Goal: Task Accomplishment & Management: Complete application form

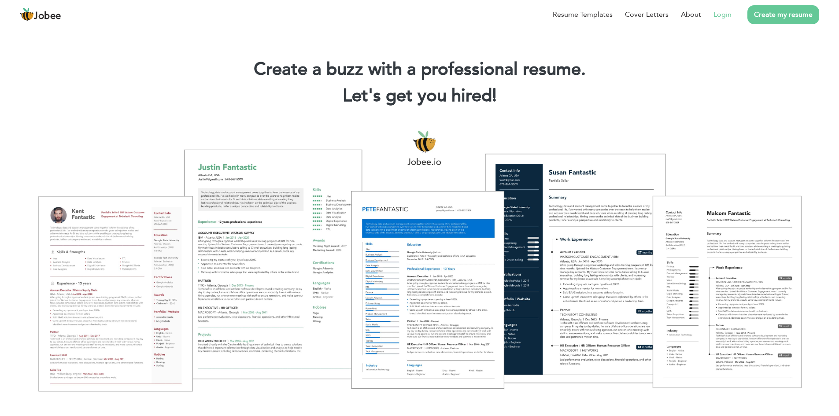
click at [724, 15] on link "Login" at bounding box center [723, 14] width 18 height 11
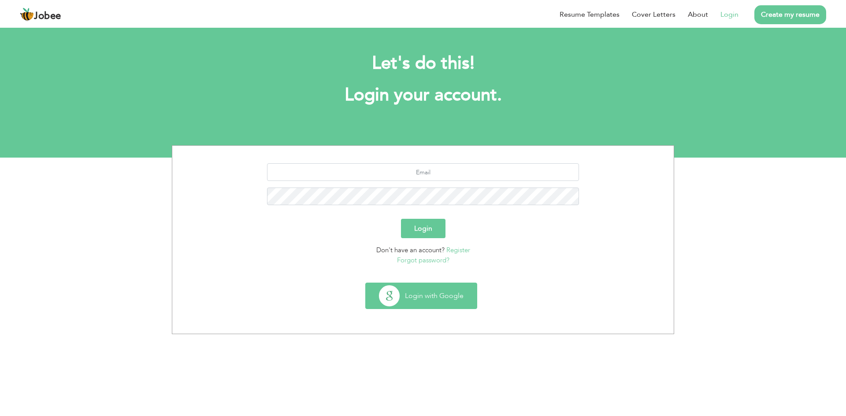
click at [425, 293] on button "Login with Google" at bounding box center [421, 296] width 111 height 26
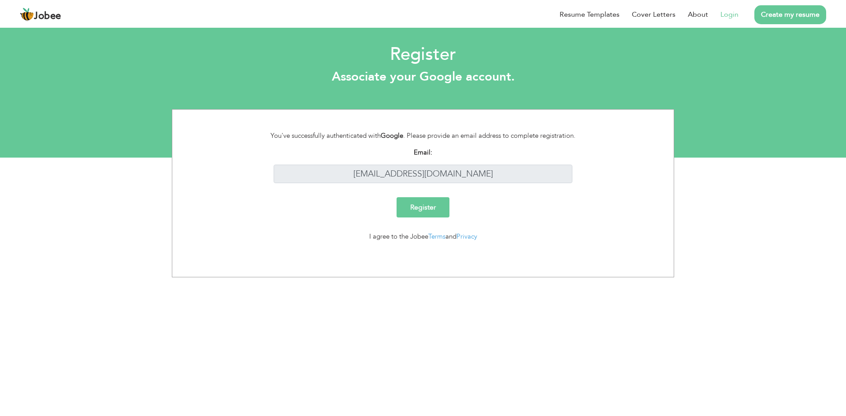
click at [429, 204] on input "Register" at bounding box center [422, 207] width 53 height 20
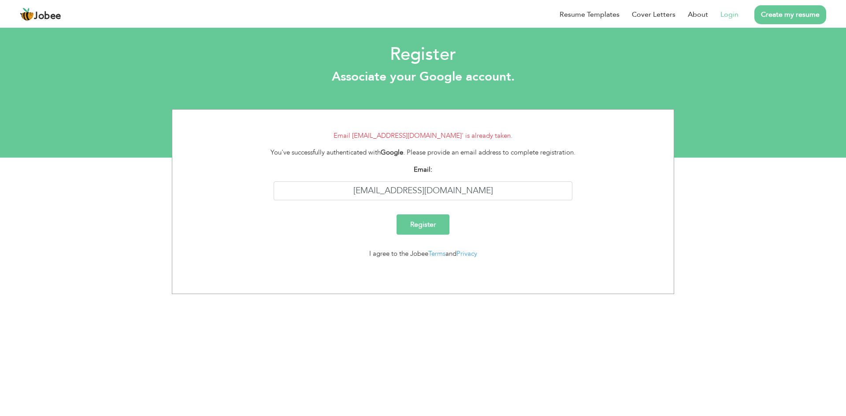
click at [732, 16] on link "Login" at bounding box center [729, 14] width 18 height 11
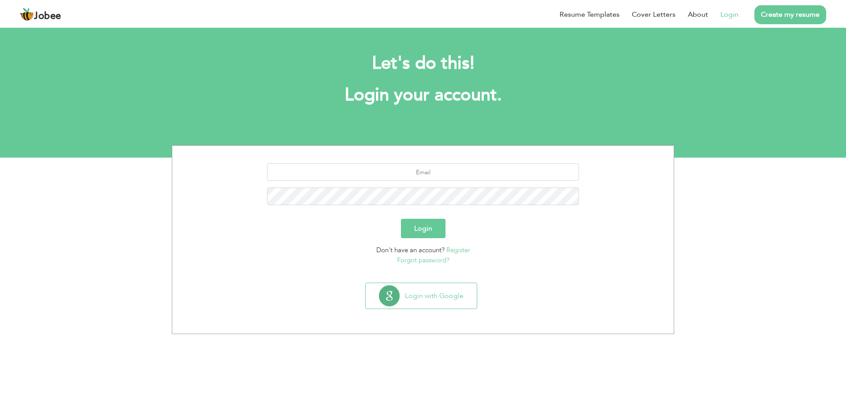
click at [412, 226] on button "Login" at bounding box center [423, 228] width 44 height 19
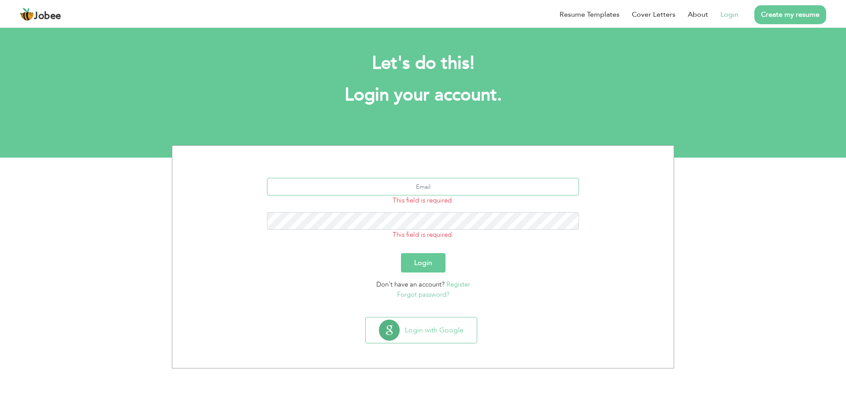
click at [441, 189] on input "text" at bounding box center [423, 187] width 312 height 18
type input "[EMAIL_ADDRESS][DOMAIN_NAME]"
click at [430, 257] on button "Login" at bounding box center [423, 262] width 44 height 19
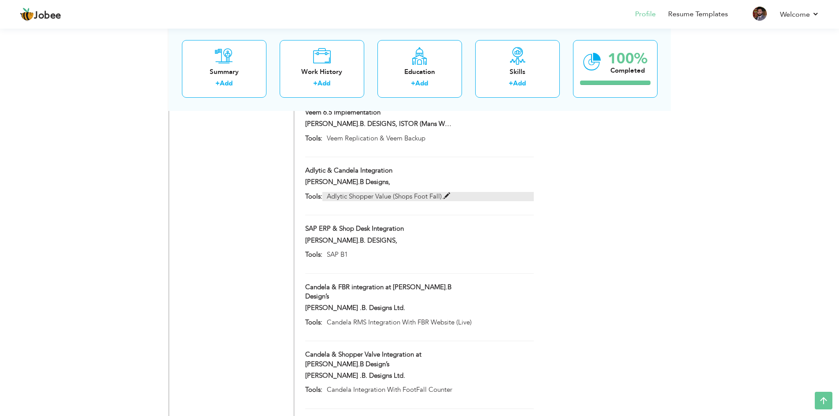
scroll to position [1100, 0]
click at [423, 84] on link "Add" at bounding box center [421, 83] width 13 height 9
radio input "true"
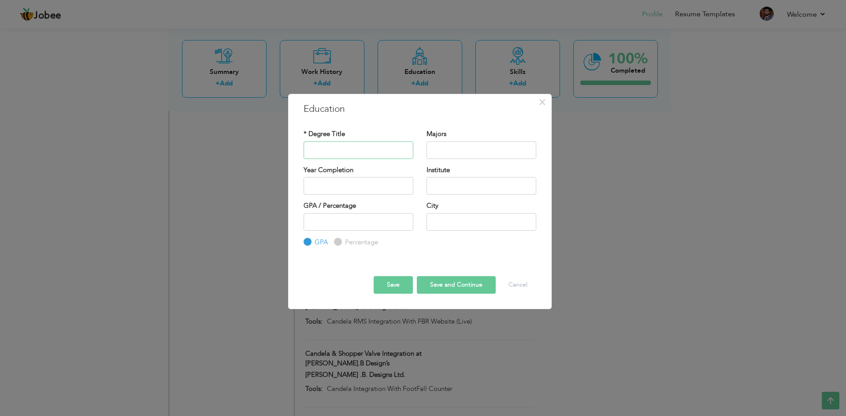
click at [339, 157] on input "text" at bounding box center [358, 150] width 110 height 18
type input "BSCS"
click at [454, 154] on input "text" at bounding box center [481, 150] width 110 height 18
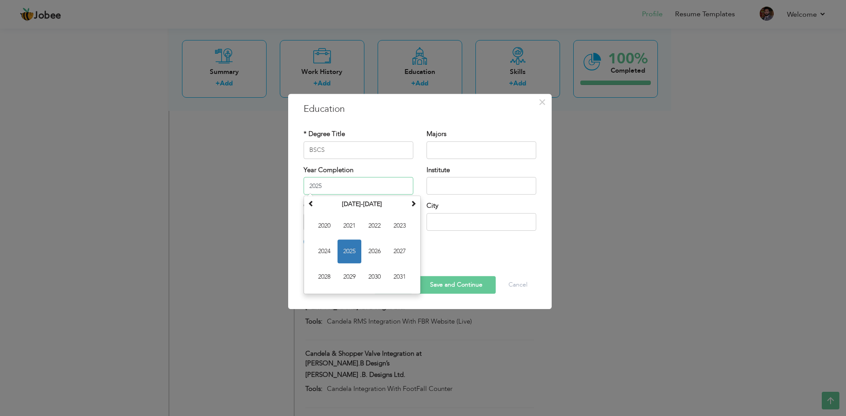
click at [359, 192] on input "2025" at bounding box center [358, 186] width 110 height 18
click at [311, 199] on th at bounding box center [311, 204] width 11 height 13
click at [356, 277] on span "2019" at bounding box center [349, 277] width 24 height 24
type input "2019"
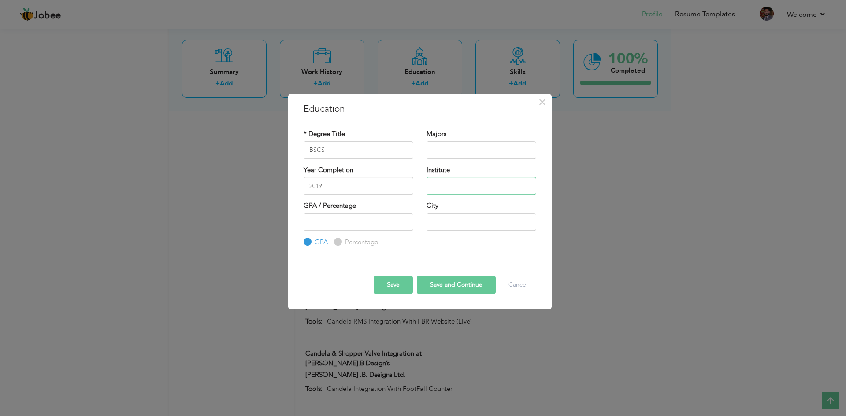
click at [445, 185] on input "text" at bounding box center [481, 186] width 110 height 18
type input "GCUF"
click at [346, 224] on input "number" at bounding box center [358, 222] width 110 height 18
click at [405, 219] on input "1" at bounding box center [358, 222] width 110 height 18
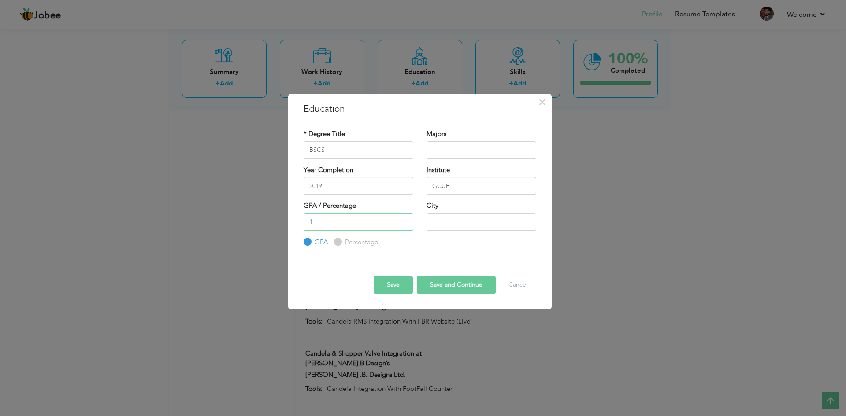
drag, startPoint x: 322, startPoint y: 225, endPoint x: 300, endPoint y: 223, distance: 21.6
click at [300, 223] on div "GPA / Percentage 1 GPA Percentage" at bounding box center [358, 224] width 123 height 46
type input "3.6"
click at [478, 214] on input "text" at bounding box center [481, 222] width 110 height 18
drag, startPoint x: 468, startPoint y: 224, endPoint x: 438, endPoint y: 220, distance: 30.3
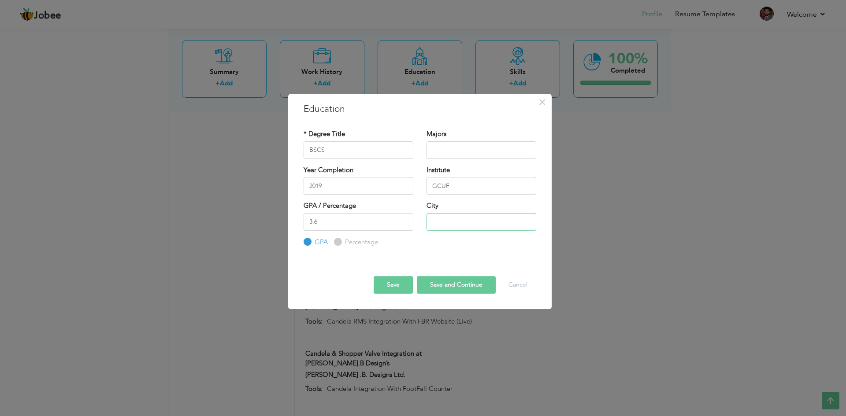
click at [438, 220] on input "text" at bounding box center [481, 222] width 110 height 18
click at [416, 252] on div "* Degree Title BSCS Majors Year Completion 2019" at bounding box center [420, 188] width 246 height 131
click at [458, 151] on input "text" at bounding box center [481, 150] width 110 height 18
click at [345, 148] on input "BSCS" at bounding box center [358, 150] width 110 height 18
paste input "computer science"
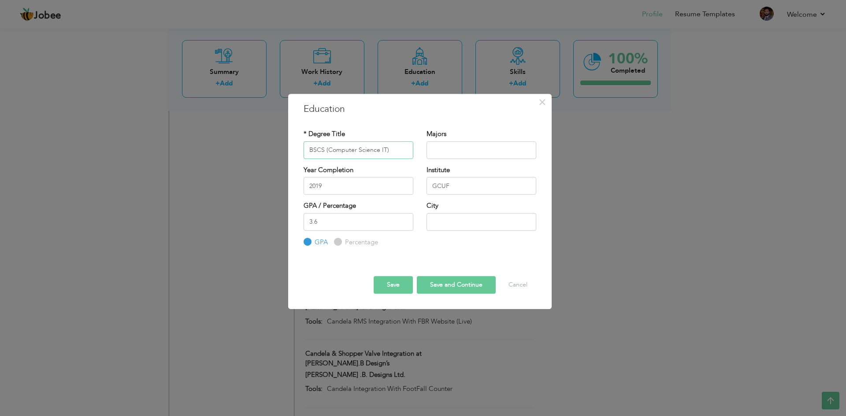
type input "BSCS (Computer Science IT)"
click at [395, 288] on button "Save" at bounding box center [392, 285] width 39 height 18
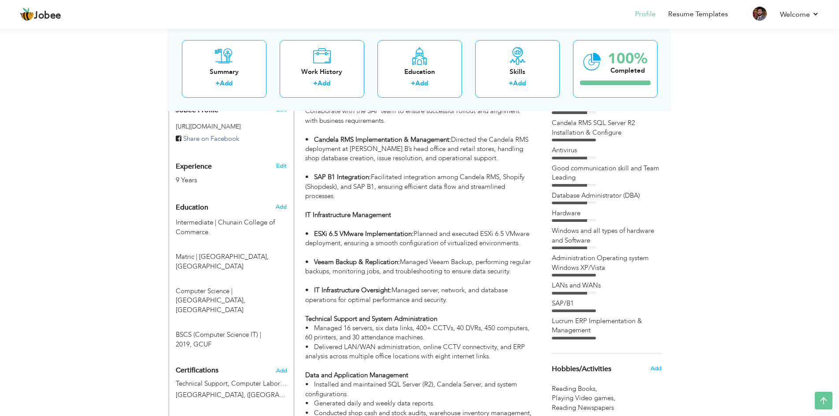
scroll to position [348, 0]
drag, startPoint x: 275, startPoint y: 315, endPoint x: 259, endPoint y: 200, distance: 115.6
click at [259, 200] on div "Education Add Intermediate | Chunain College of Commerce." at bounding box center [231, 273] width 111 height 151
click at [194, 203] on span "Education" at bounding box center [192, 207] width 33 height 8
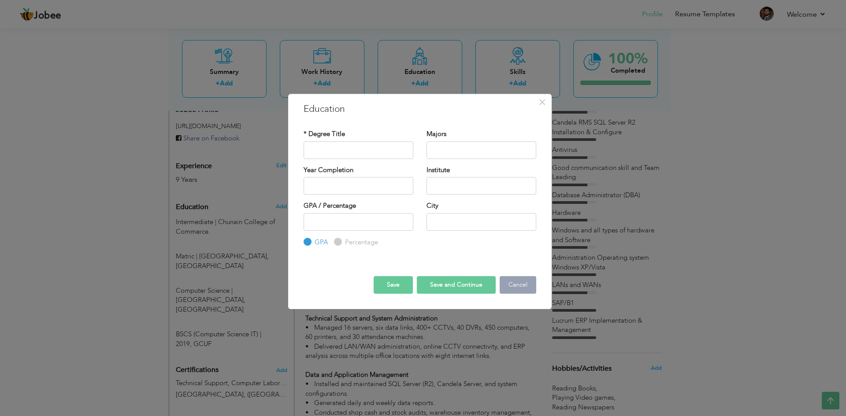
click at [515, 287] on button "Cancel" at bounding box center [517, 285] width 37 height 18
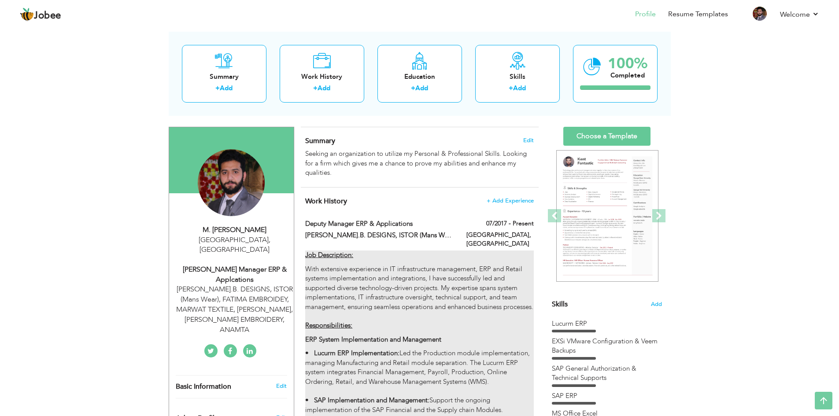
scroll to position [0, 0]
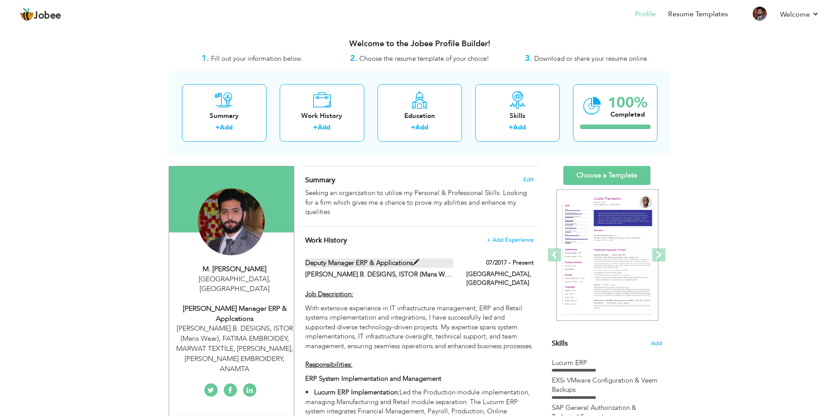
click at [417, 262] on span at bounding box center [416, 262] width 7 height 7
type input "Deputy Manager ERP & Applications"
type input "[PERSON_NAME].B. DESIGNS, ISTOR (Mans Wear), FATIMA EMBROIDEY, MARWAT TEXTILE, …"
type input "07/2017"
type input "[GEOGRAPHIC_DATA]"
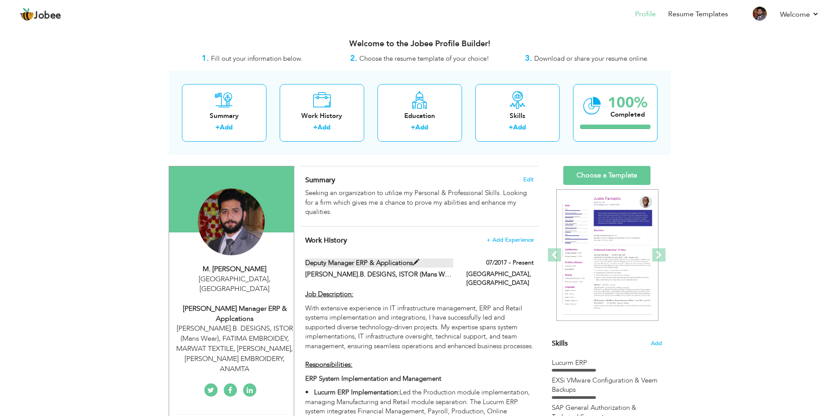
type input "[GEOGRAPHIC_DATA]"
checkbox input "true"
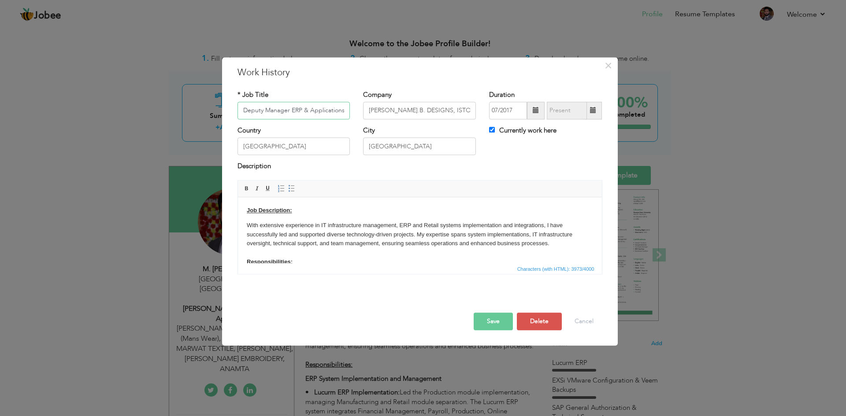
drag, startPoint x: 264, startPoint y: 109, endPoint x: 212, endPoint y: 106, distance: 52.1
click at [212, 106] on div "× Work History * Job Title Deputy Manager ERP & Applications Company MARIA.B. D…" at bounding box center [423, 208] width 846 height 416
type input "Manager ERP & Applications"
click at [498, 323] on button "Save" at bounding box center [492, 322] width 39 height 18
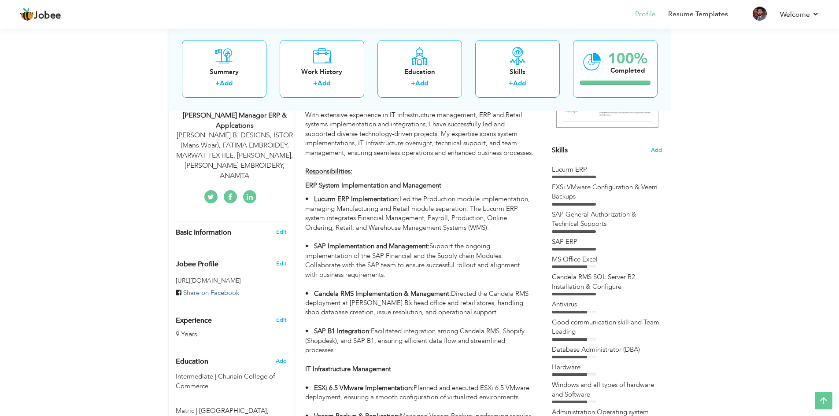
scroll to position [195, 0]
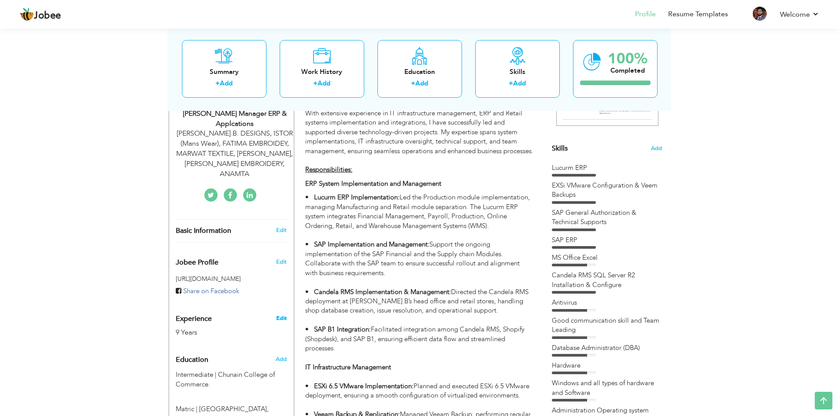
click at [283, 314] on link "Edit" at bounding box center [281, 318] width 11 height 8
type input "[PERSON_NAME]"
type input "[PHONE_NUMBER]"
select select "number:166"
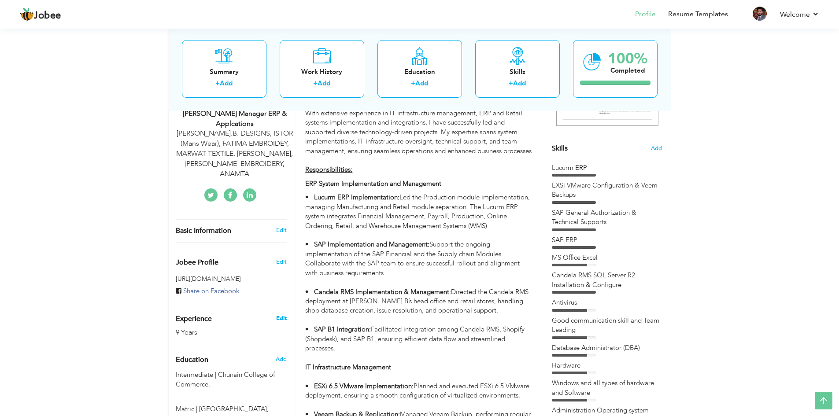
type input "[GEOGRAPHIC_DATA]"
select select "number:11"
type input "[PERSON_NAME].B. DESIGNS, ISTOR (Mans Wear), FATIMA EMBROIDEY, MARWAT TEXTILE, …"
type input "Deupty Manager ERP & Applcations"
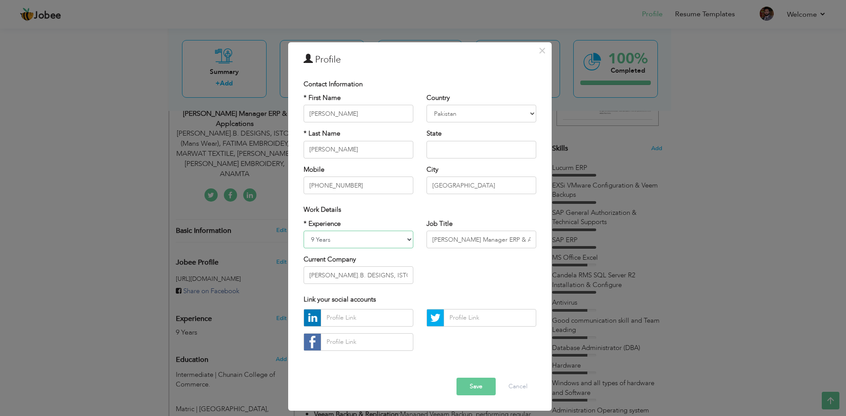
click at [314, 239] on select "Entry Level Less than 1 Year 1 Year 2 Years 3 Years 4 Years 5 Years 6 Years 7 Y…" at bounding box center [358, 240] width 110 height 18
select select "number:12"
click at [303, 231] on select "Entry Level Less than 1 Year 1 Year 2 Years 3 Years 4 Years 5 Years 6 Years 7 Y…" at bounding box center [358, 240] width 110 height 18
drag, startPoint x: 451, startPoint y: 239, endPoint x: 404, endPoint y: 234, distance: 47.4
click at [404, 234] on div "* Experience Entry Level Less than 1 Year 1 Year 2 Years 3 Years 4 Years 5 Year…" at bounding box center [420, 255] width 246 height 72
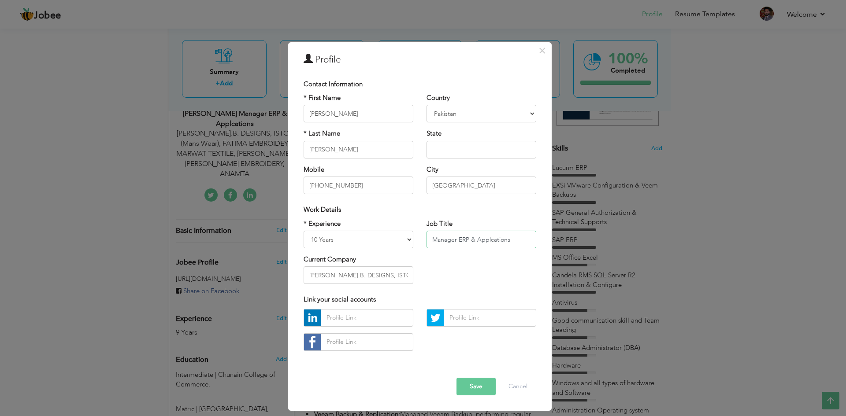
type input "Manager ERP & Applcations"
click at [467, 388] on button "Save" at bounding box center [475, 387] width 39 height 18
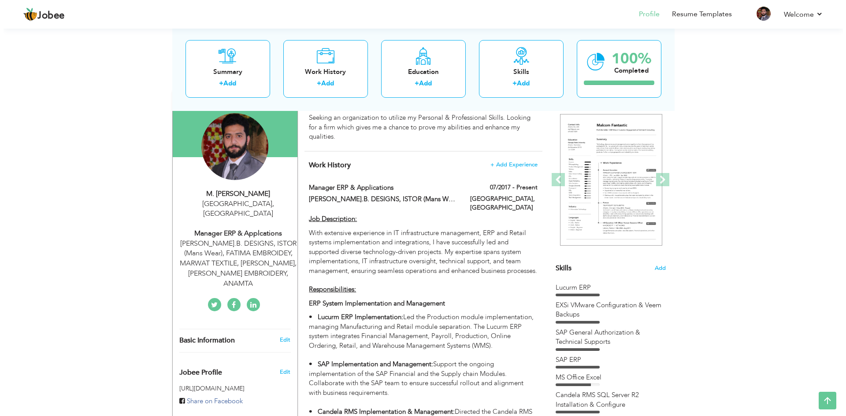
scroll to position [75, 0]
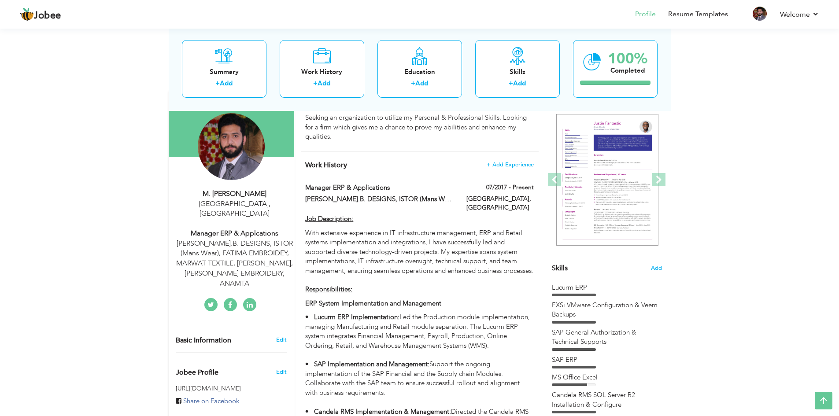
click at [255, 229] on div "Manager ERP & Applcations" at bounding box center [235, 234] width 118 height 10
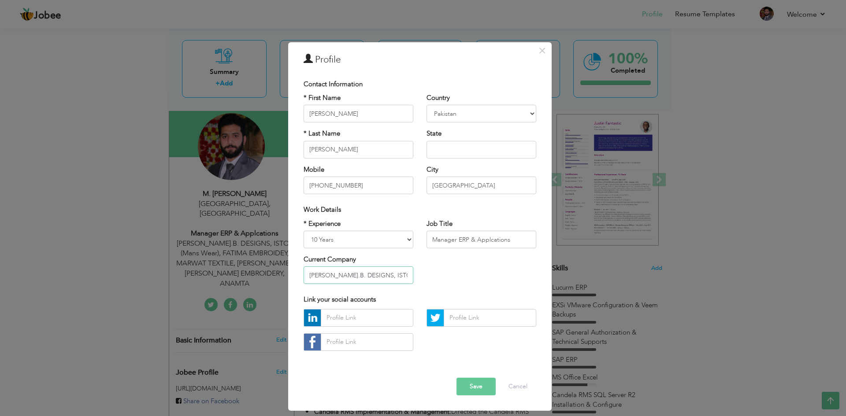
click at [382, 277] on input "[PERSON_NAME].B. DESIGNS, ISTOR (Mans Wear), FATIMA EMBROIDEY, MARWAT TEXTILE, …" at bounding box center [358, 275] width 110 height 18
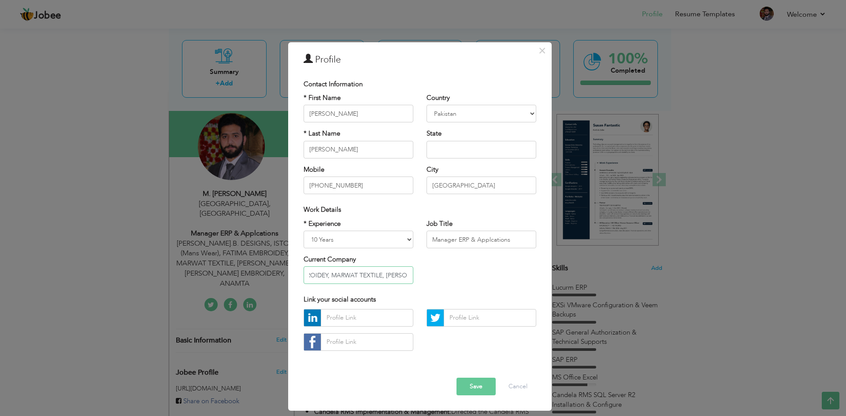
scroll to position [0, 186]
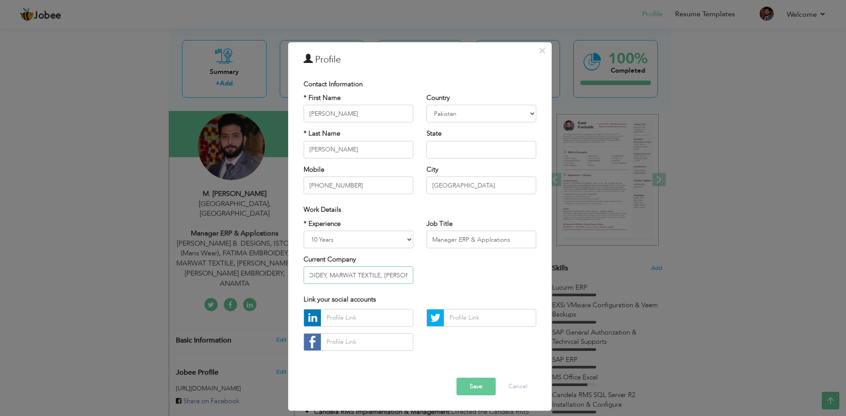
type input "MARIA.B. DESIGNS, ISTOR (Mans Wear), FATIMA EMBROIDEY, MARWAT TEXTILE, ZARA SHA…"
click at [476, 386] on button "Save" at bounding box center [475, 387] width 39 height 18
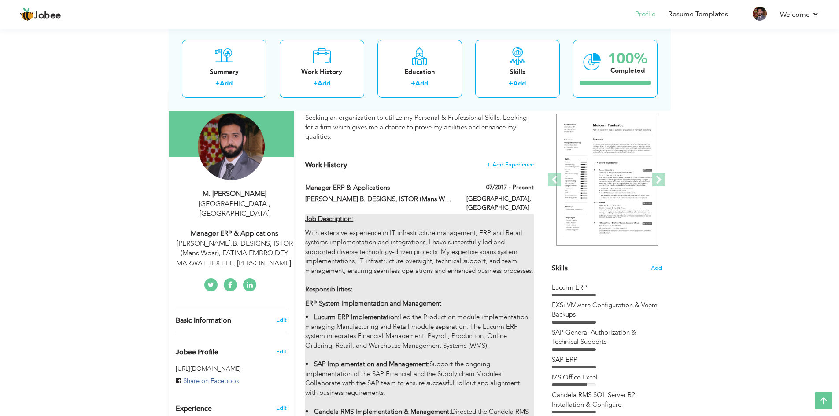
click at [436, 308] on p "ERP System Implementation and Management" at bounding box center [419, 303] width 228 height 9
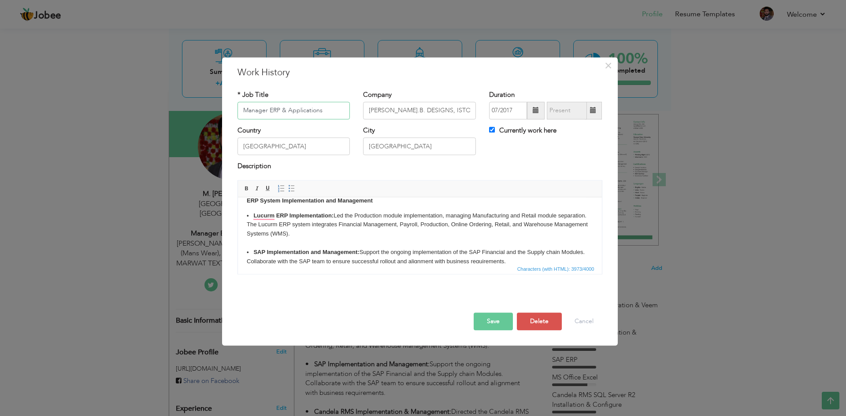
scroll to position [76, 0]
click at [321, 232] on body "Job Description: With extensive experience in IT infrastructure management, ERP…" at bounding box center [419, 386] width 346 height 512
click at [377, 233] on body "Job Description: With extensive experience in IT infrastructure management, ERP…" at bounding box center [419, 386] width 346 height 512
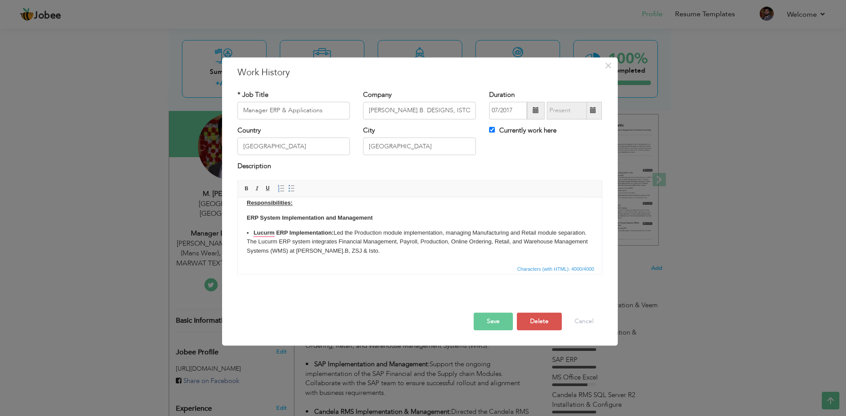
scroll to position [68, 0]
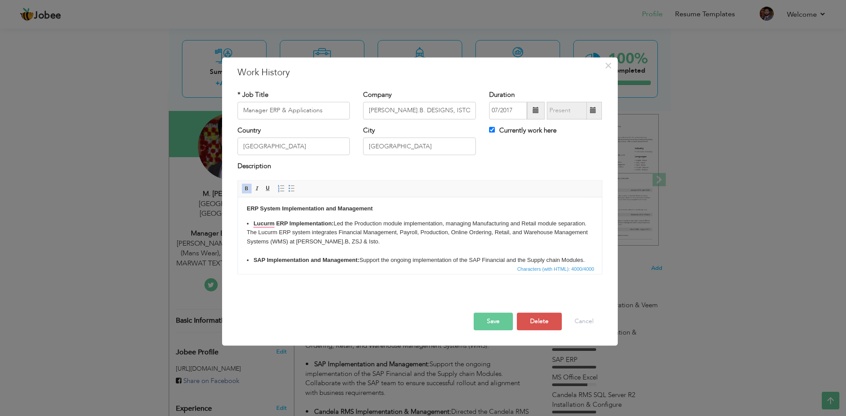
click at [381, 243] on body "Job Description: With extensive experience in IT infrastructure management, ERP…" at bounding box center [419, 394] width 346 height 512
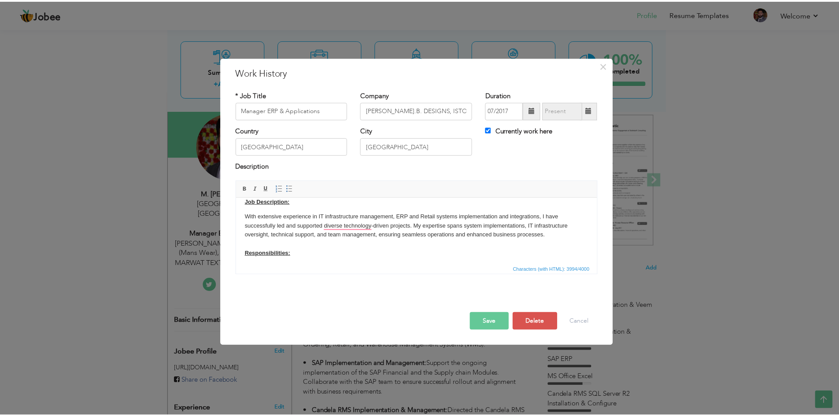
scroll to position [0, 0]
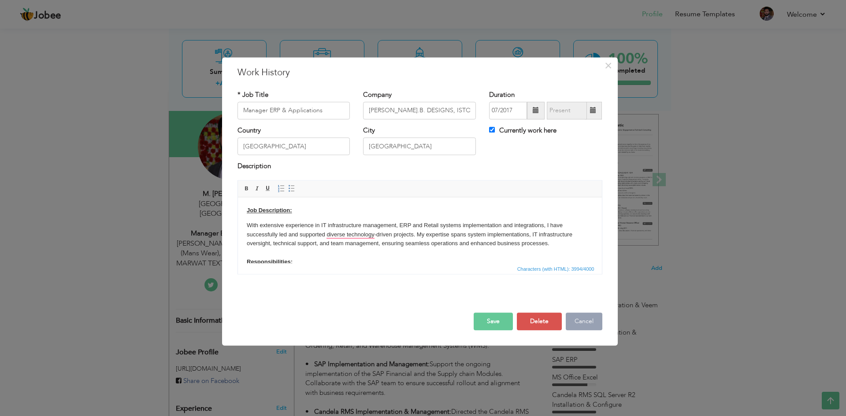
click at [580, 317] on button "Cancel" at bounding box center [584, 322] width 37 height 18
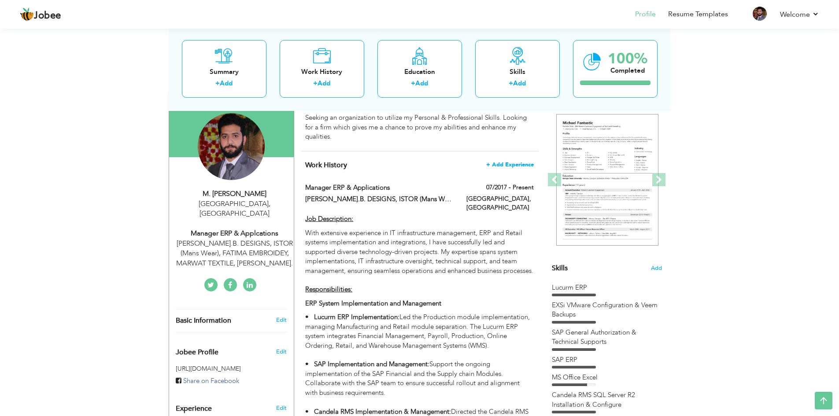
click at [514, 165] on span "+ Add Experience" at bounding box center [510, 165] width 48 height 6
checkbox input "false"
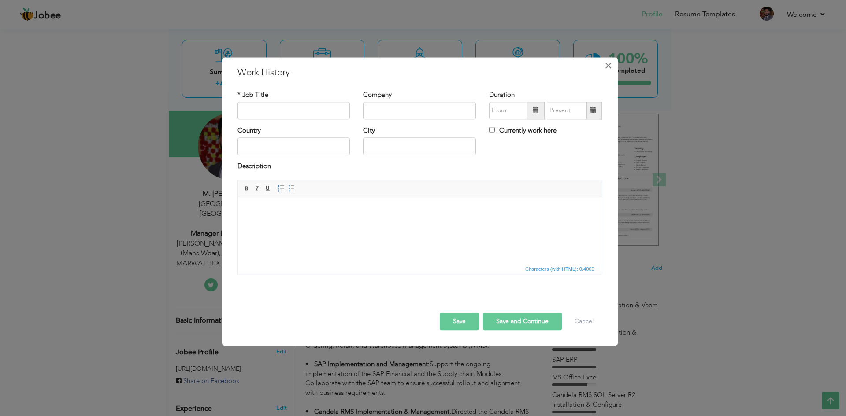
click at [608, 69] on span "×" at bounding box center [607, 66] width 7 height 16
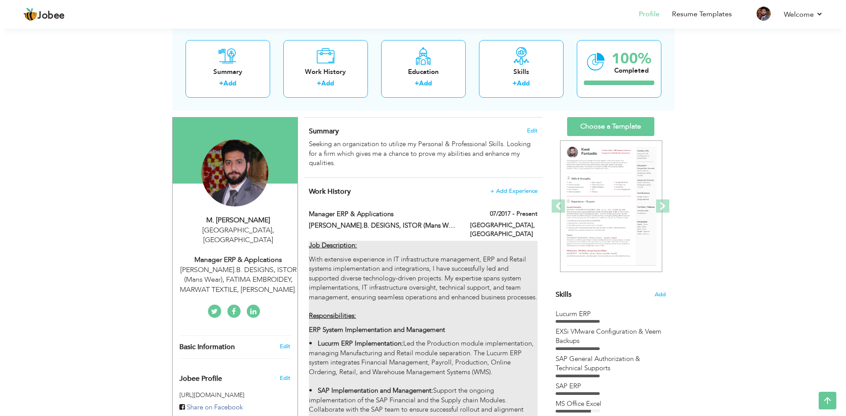
scroll to position [48, 0]
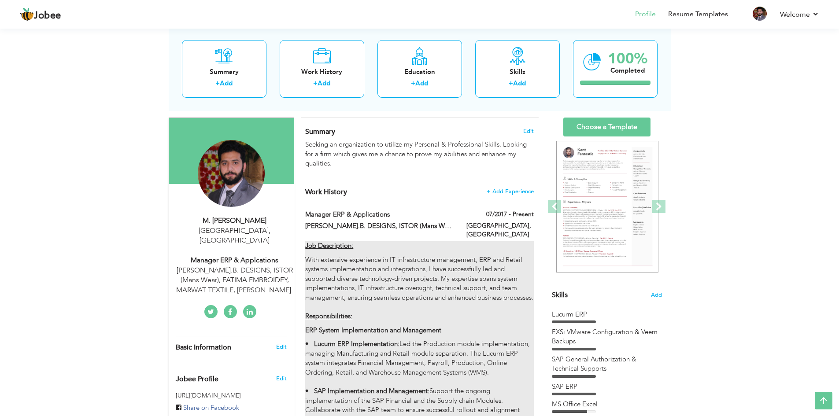
click at [417, 298] on p "With extensive experience in IT infrastructure management, ERP and Retail syste…" at bounding box center [419, 288] width 228 height 66
type input "Manager ERP & Applications"
type input "[PERSON_NAME].B. DESIGNS, ISTOR (Mans Wear), FATIMA EMBROIDEY, MARWAT TEXTILE, …"
type input "07/2017"
type input "[GEOGRAPHIC_DATA]"
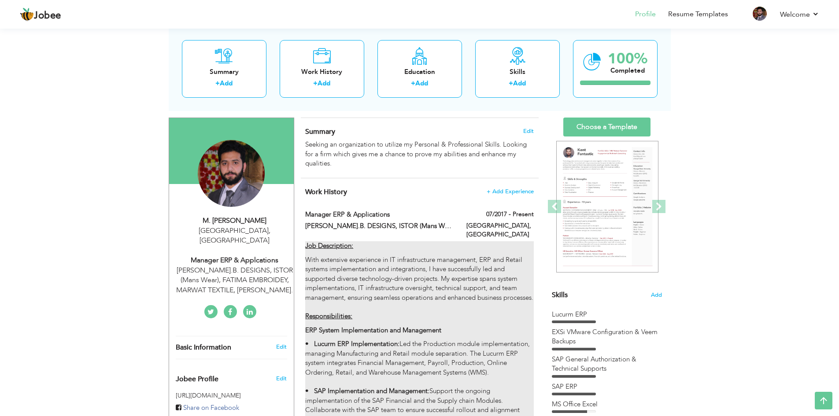
type input "[GEOGRAPHIC_DATA]"
checkbox input "true"
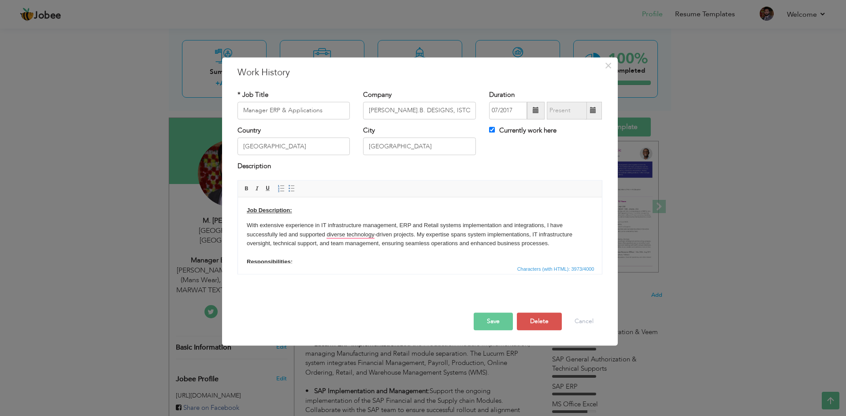
drag, startPoint x: 518, startPoint y: 270, endPoint x: 548, endPoint y: 268, distance: 29.5
click at [548, 268] on span "Characters (with HTML): 3973/4000" at bounding box center [555, 269] width 81 height 8
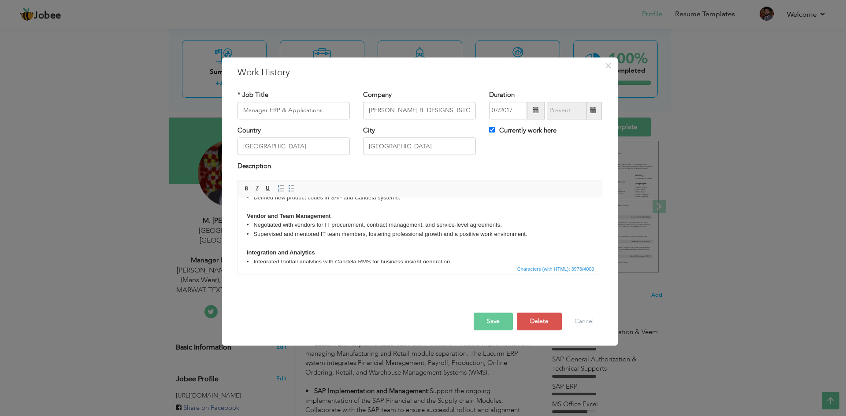
scroll to position [387, 0]
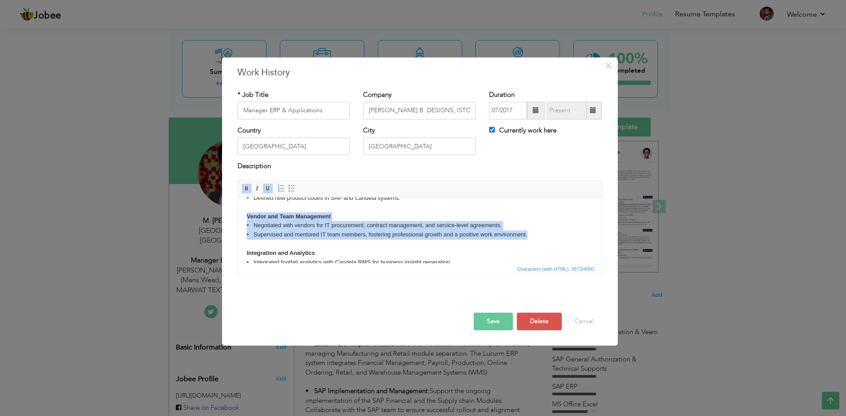
drag, startPoint x: 246, startPoint y: 213, endPoint x: 546, endPoint y: 236, distance: 300.8
click at [546, 236] on body "Job Description: With extensive experience in IT infrastructure management, ERP…" at bounding box center [419, 75] width 346 height 512
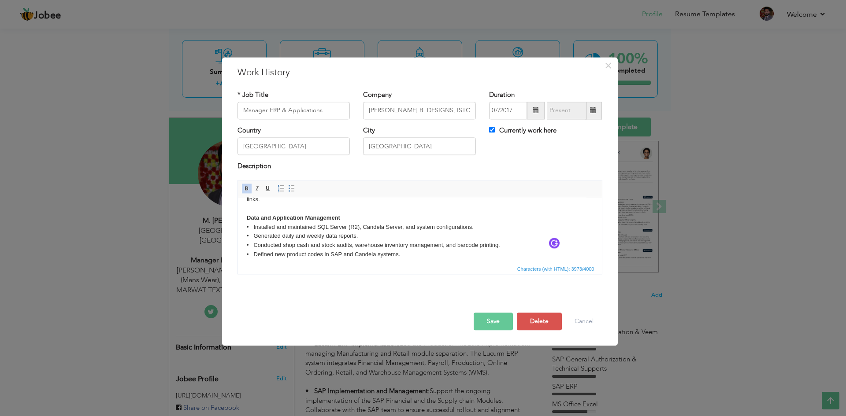
scroll to position [330, 0]
copy body "Vendor and Team Management • Negotiated with vendors for IT procurement, contra…"
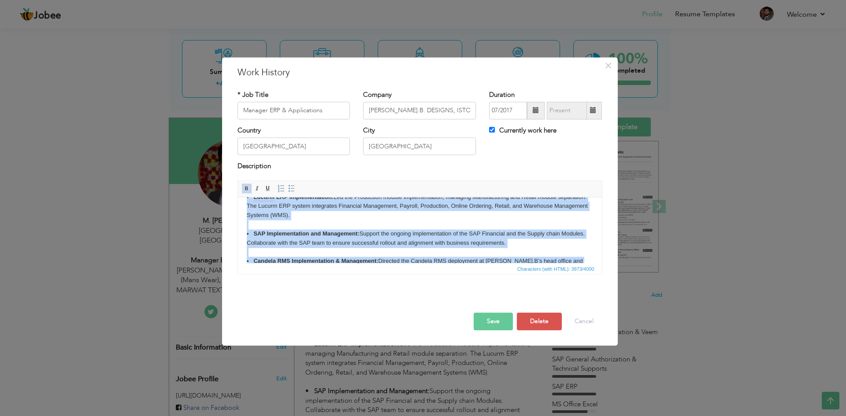
scroll to position [133, 0]
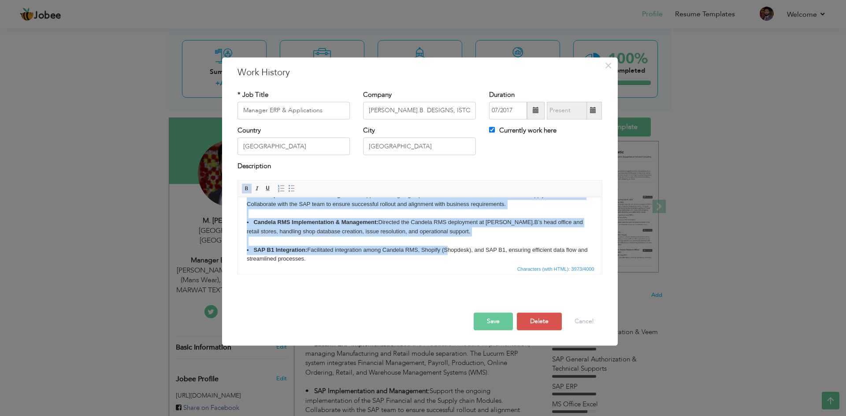
drag, startPoint x: 244, startPoint y: 222, endPoint x: 448, endPoint y: 248, distance: 205.6
click at [448, 248] on html "Job Description: With extensive experience in IT infrastructure management, ERP…" at bounding box center [419, 328] width 364 height 529
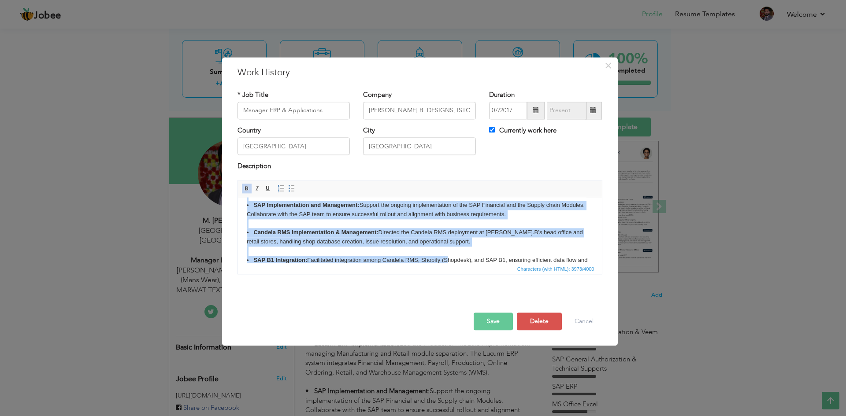
scroll to position [133, 0]
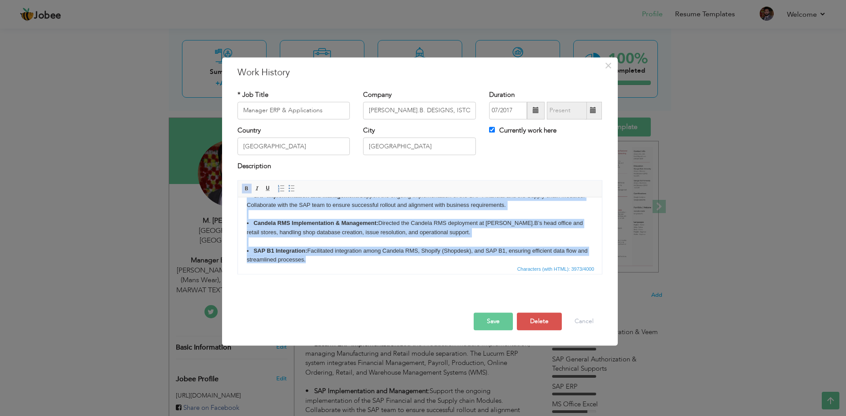
copy body "• Lucurm ERP Implementation: Led the Production module implementation, managing…"
click at [384, 232] on body "Job Description: With extensive experience in IT infrastructure management, ERP…" at bounding box center [419, 330] width 346 height 512
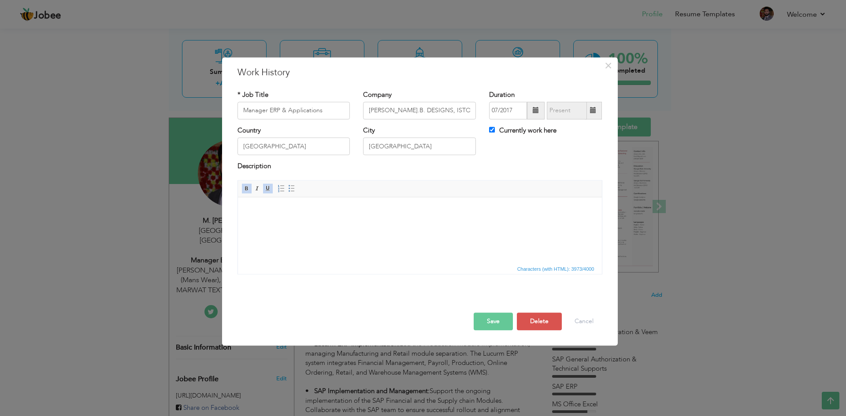
scroll to position [0, 0]
click at [403, 224] on html at bounding box center [419, 210] width 364 height 27
click at [285, 217] on html at bounding box center [419, 210] width 364 height 27
click at [264, 215] on html at bounding box center [419, 210] width 364 height 27
drag, startPoint x: 264, startPoint y: 217, endPoint x: 262, endPoint y: 221, distance: 4.9
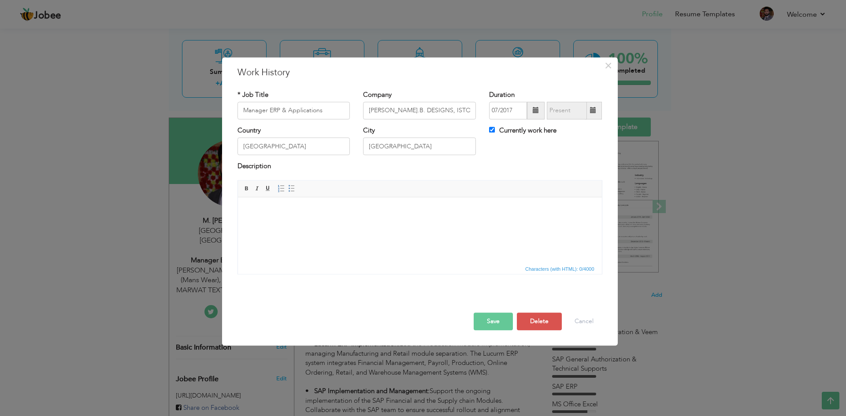
click at [262, 221] on html at bounding box center [419, 210] width 364 height 27
click at [258, 207] on p at bounding box center [419, 210] width 346 height 9
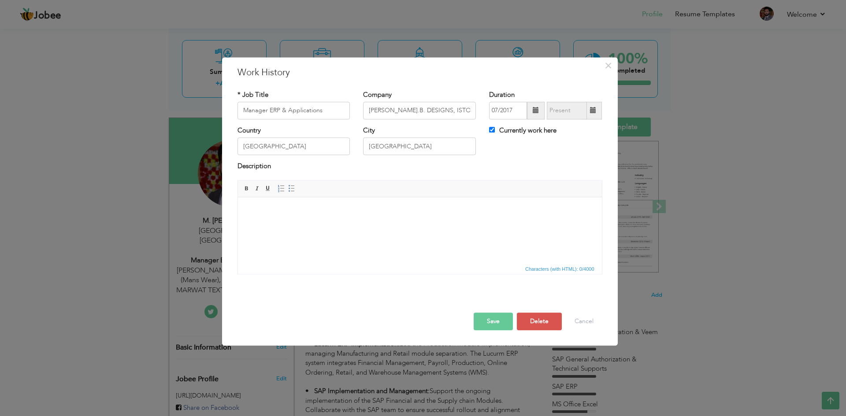
click at [258, 207] on p at bounding box center [419, 210] width 346 height 9
click at [286, 206] on p at bounding box center [419, 210] width 346 height 9
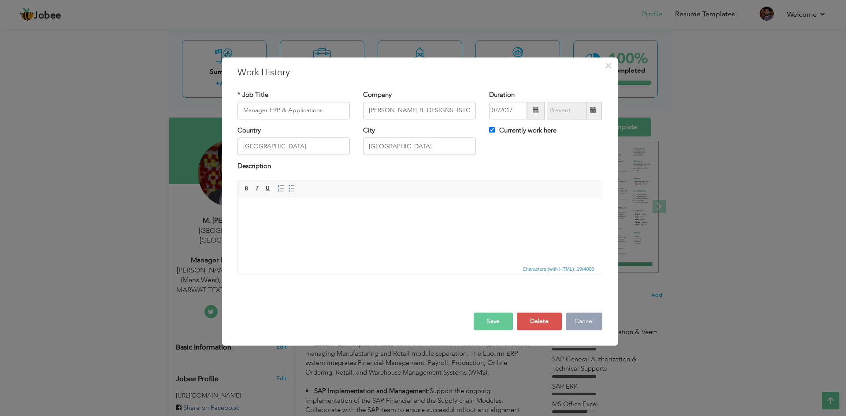
click at [576, 317] on button "Cancel" at bounding box center [584, 322] width 37 height 18
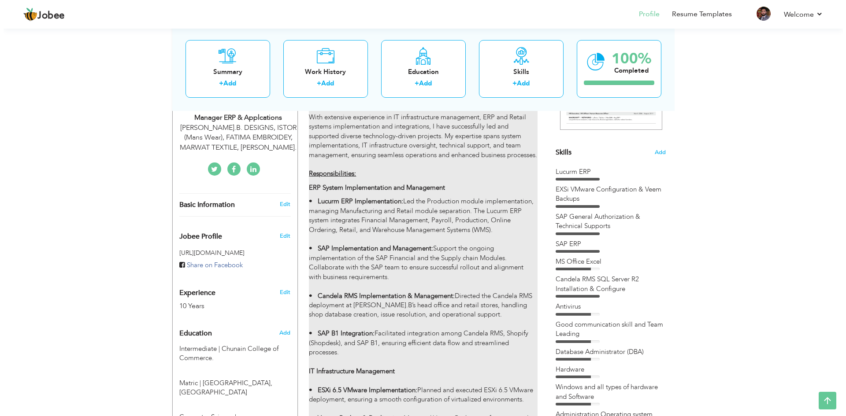
scroll to position [192, 0]
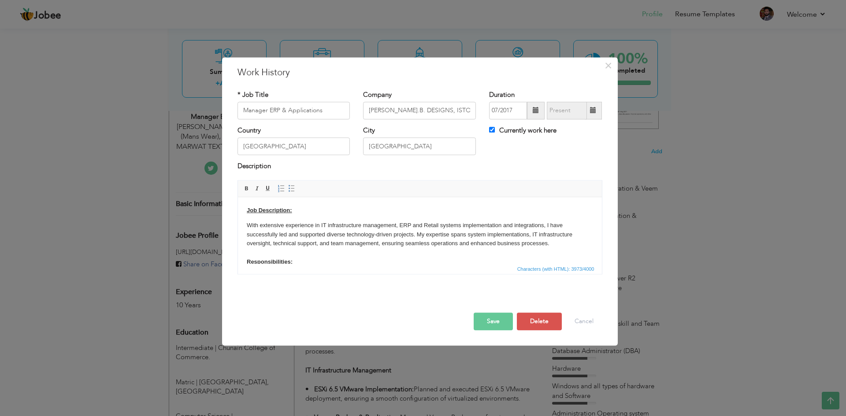
click at [319, 237] on p "With extensive experience in IT infrastructure management, ERP and Retail syste…" at bounding box center [419, 244] width 346 height 46
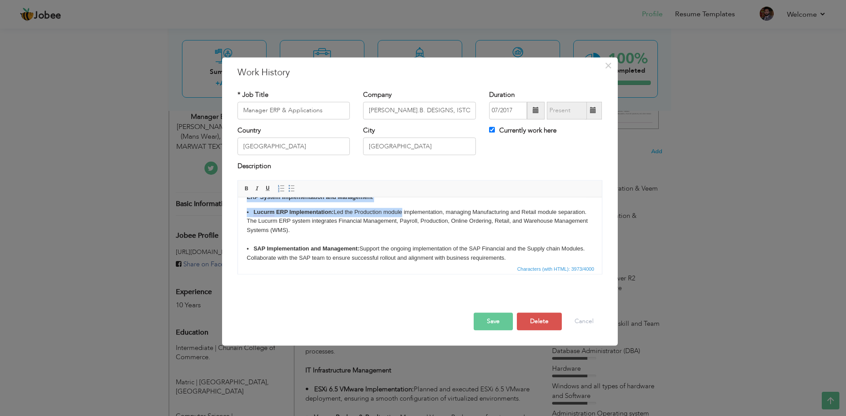
scroll to position [0, 0]
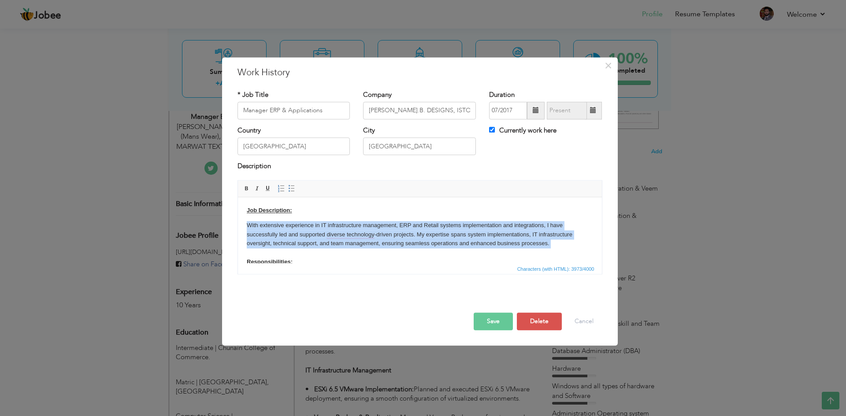
drag, startPoint x: 389, startPoint y: 214, endPoint x: 399, endPoint y: 185, distance: 30.1
click at [334, 254] on p "With extensive experience in IT infrastructure management, ERP and Retail syste…" at bounding box center [419, 244] width 346 height 46
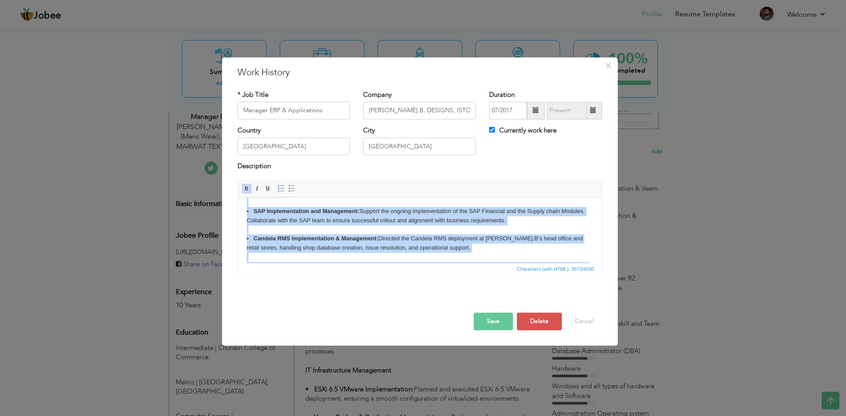
scroll to position [463, 0]
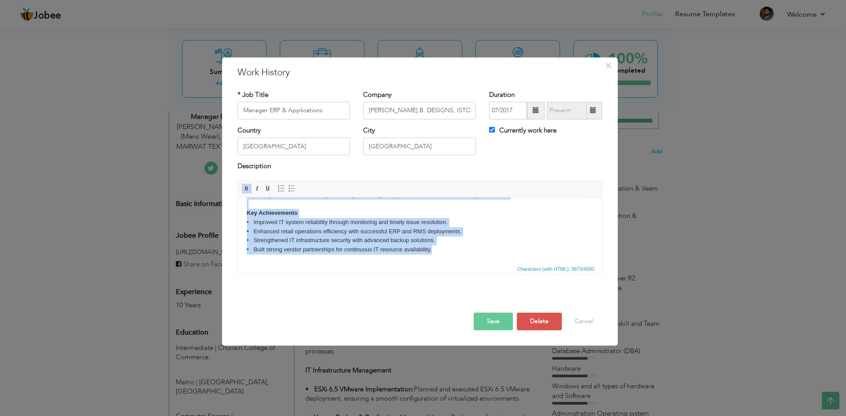
drag, startPoint x: 245, startPoint y: 249, endPoint x: 509, endPoint y: 321, distance: 273.8
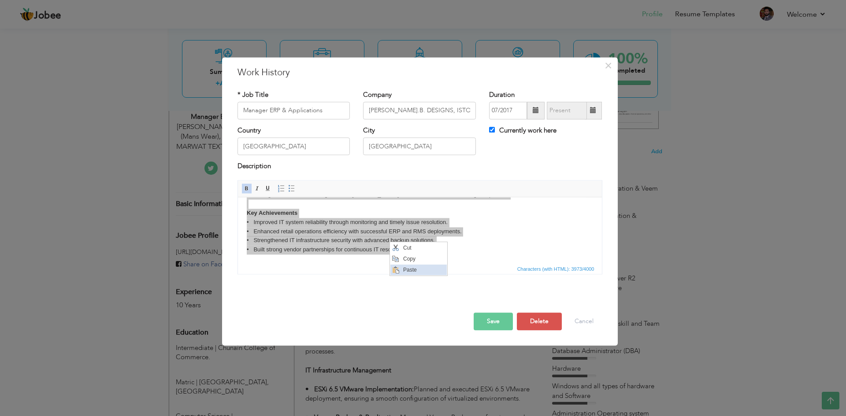
click at [409, 267] on span "Paste" at bounding box center [423, 270] width 46 height 11
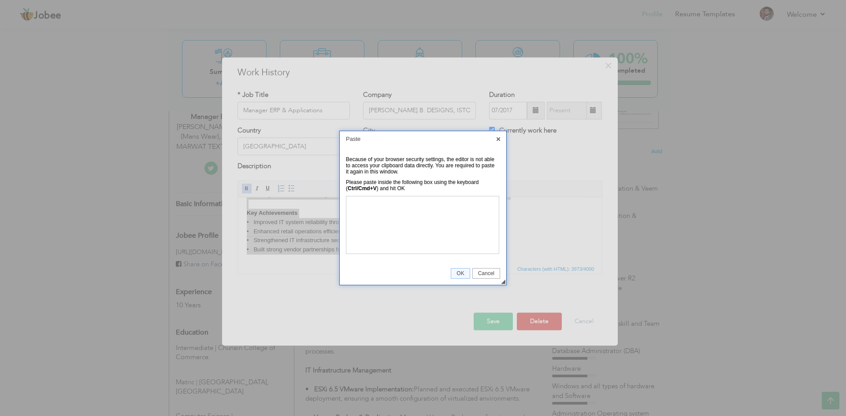
scroll to position [0, 0]
click at [468, 274] on span "OK" at bounding box center [460, 273] width 18 height 6
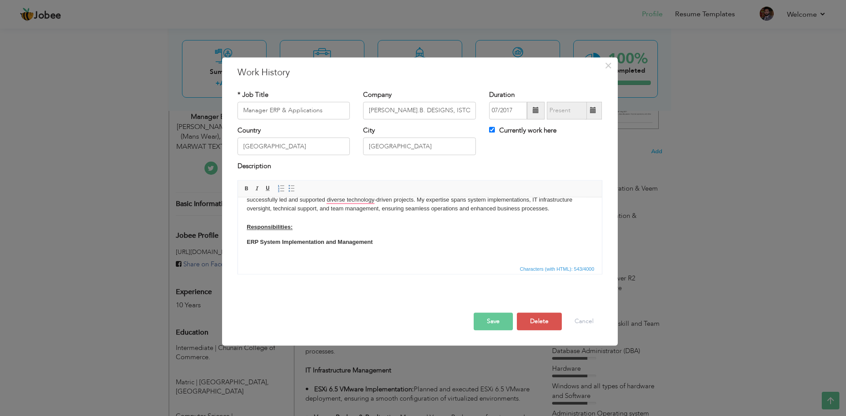
scroll to position [42, 0]
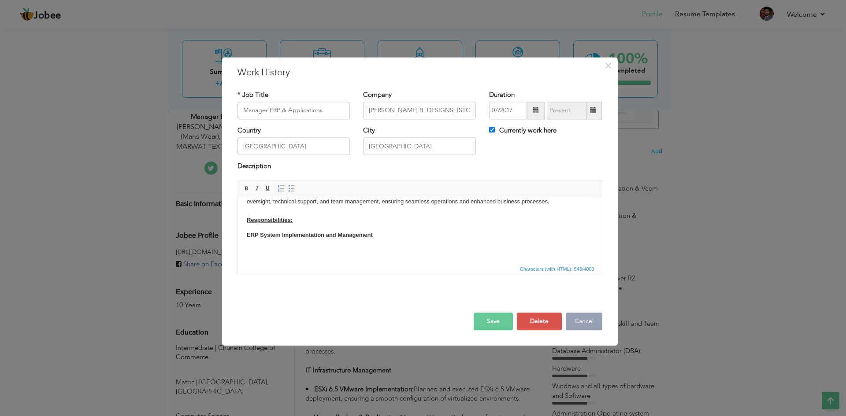
click at [588, 327] on button "Cancel" at bounding box center [584, 322] width 37 height 18
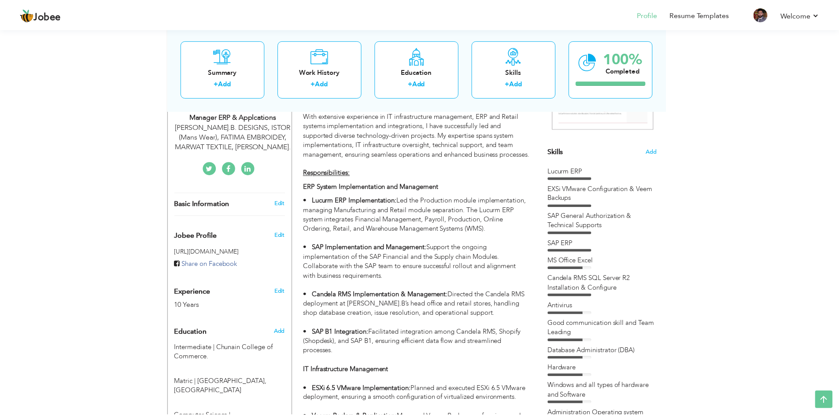
scroll to position [0, 0]
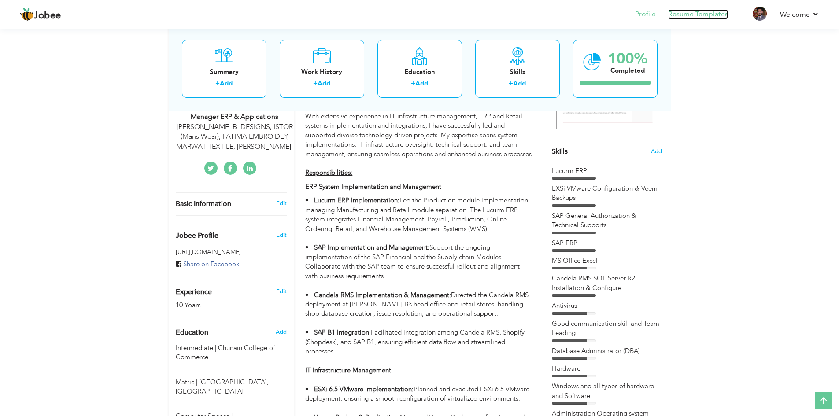
click at [694, 17] on link "Resume Templates" at bounding box center [698, 14] width 60 height 10
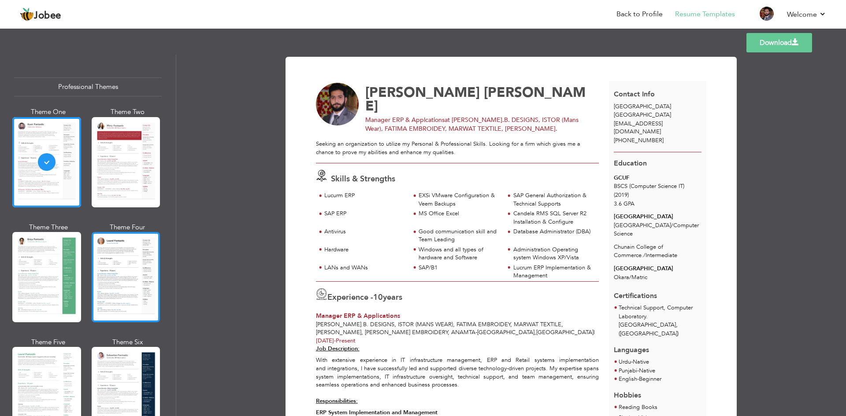
click at [126, 263] on div at bounding box center [126, 277] width 69 height 90
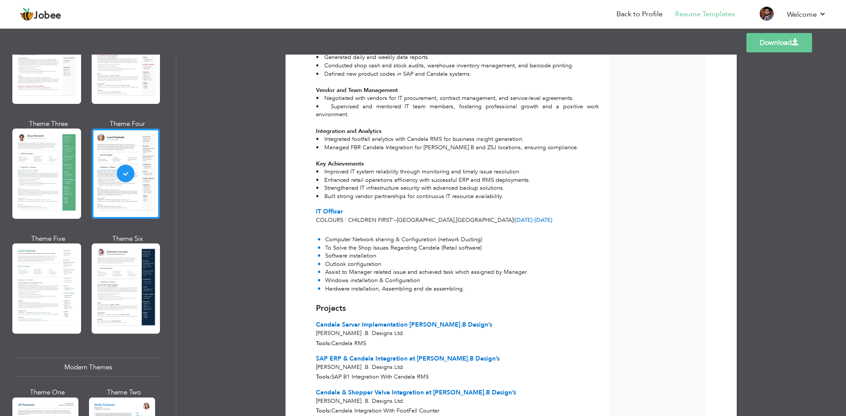
scroll to position [644, 0]
click at [636, 15] on link "Back to Profile" at bounding box center [639, 14] width 46 height 10
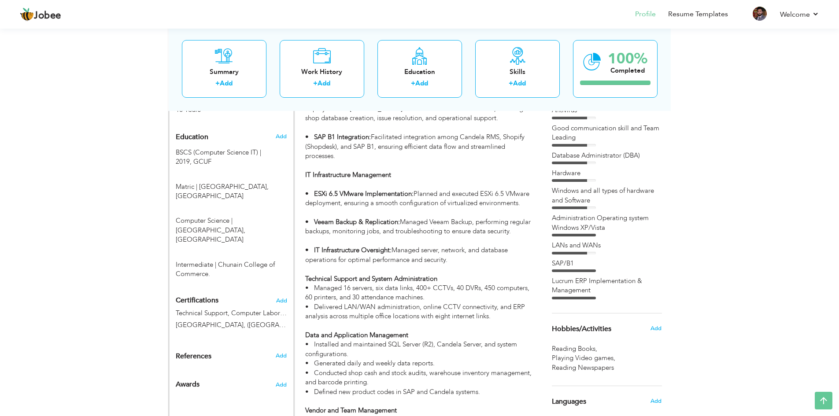
scroll to position [388, 0]
click at [632, 251] on div "LANs and WANs" at bounding box center [607, 246] width 110 height 13
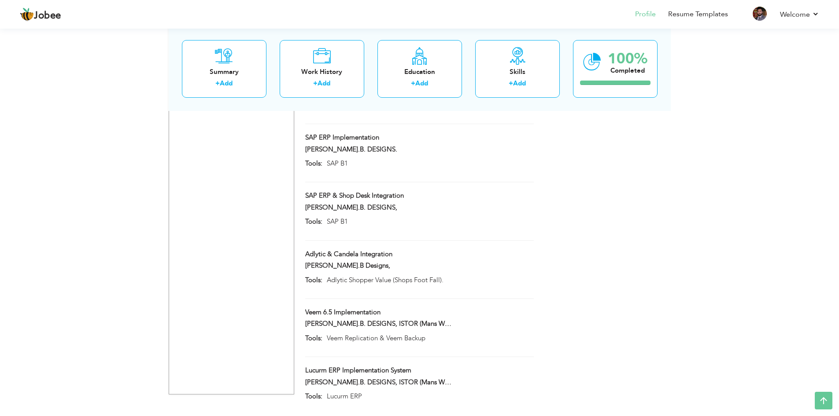
scroll to position [1289, 0]
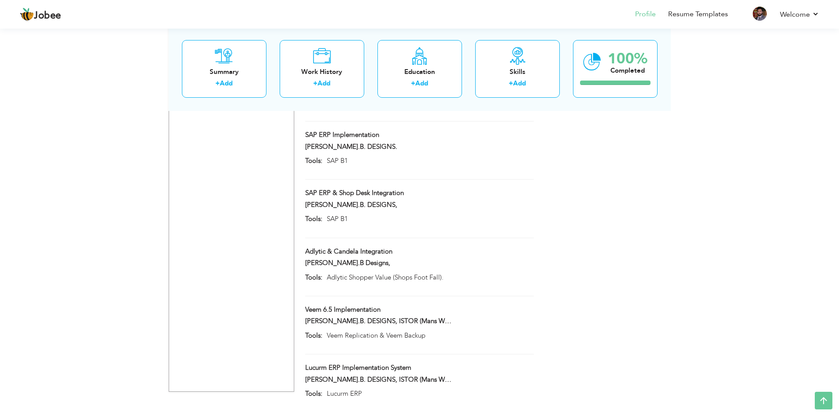
click at [533, 329] on div at bounding box center [419, 330] width 241 height 3
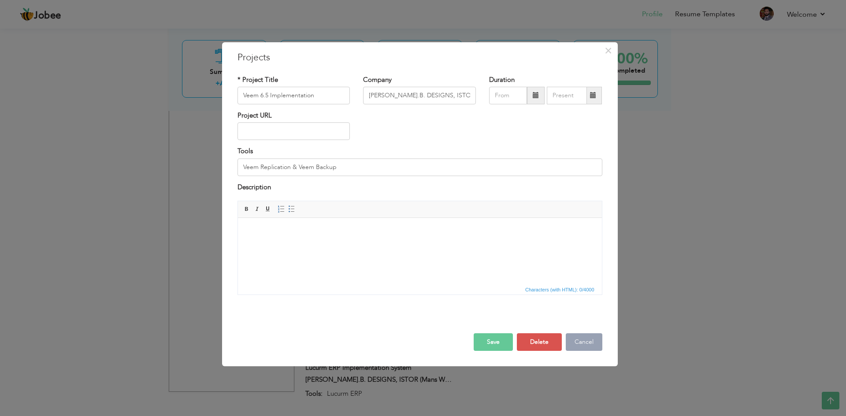
click at [581, 340] on button "Cancel" at bounding box center [584, 342] width 37 height 18
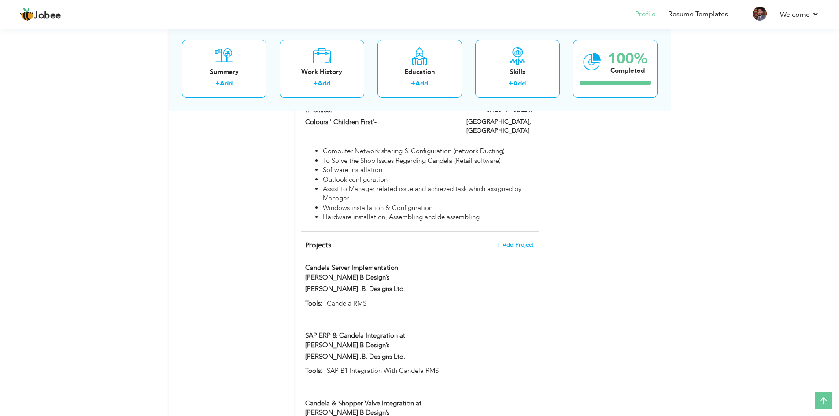
scroll to position [883, 0]
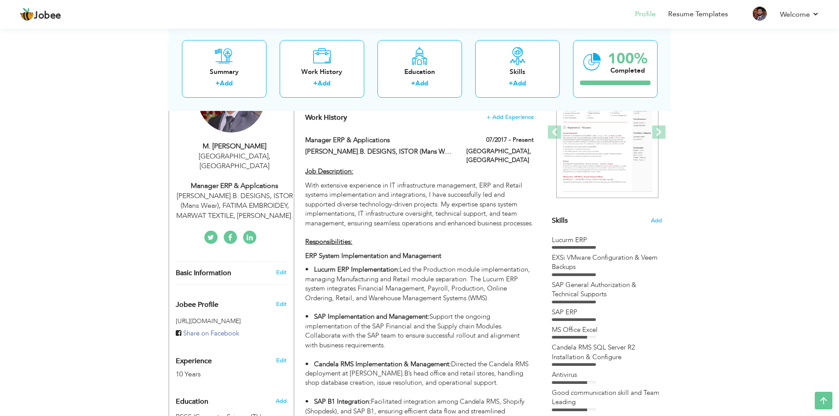
scroll to position [0, 0]
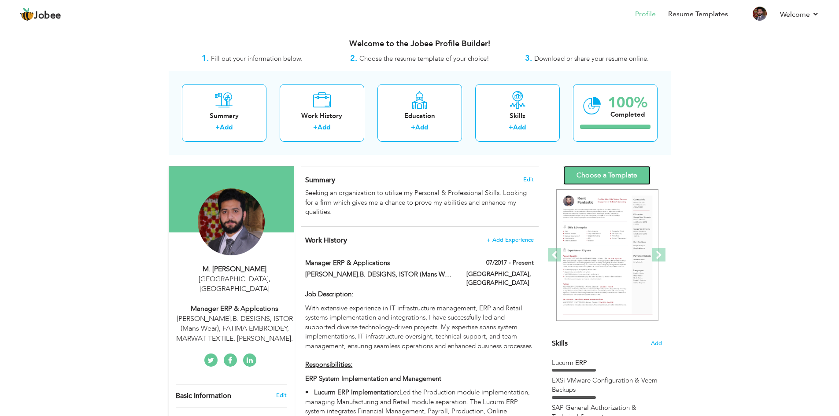
click at [605, 174] on link "Choose a Template" at bounding box center [606, 175] width 87 height 19
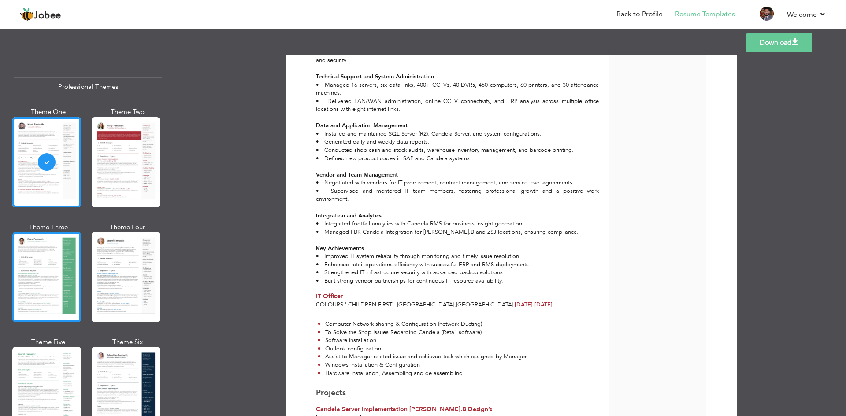
scroll to position [559, 0]
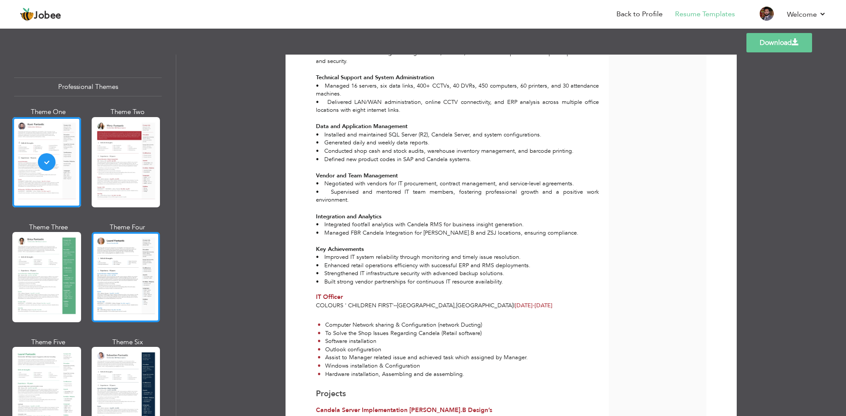
click at [121, 266] on div at bounding box center [126, 277] width 69 height 90
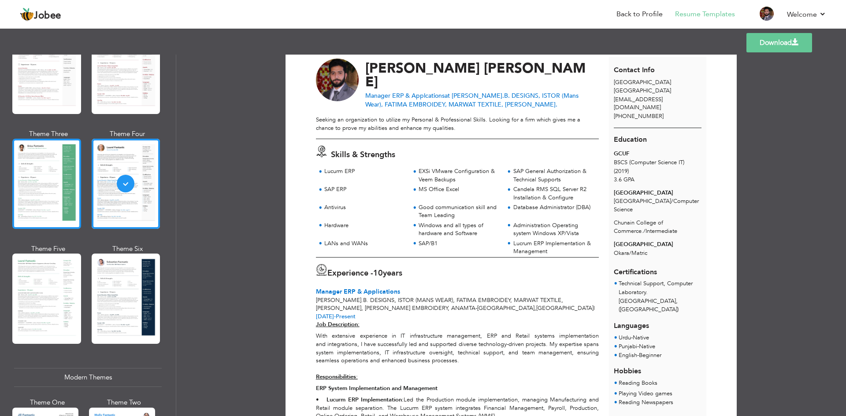
scroll to position [94, 0]
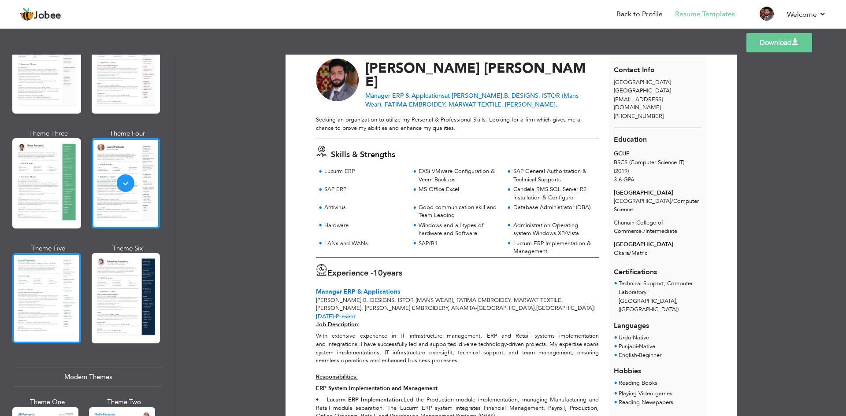
click at [37, 284] on div at bounding box center [46, 298] width 69 height 90
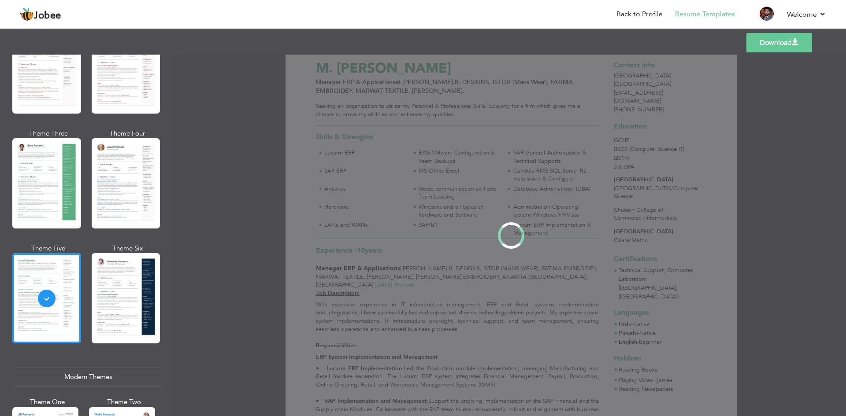
scroll to position [0, 0]
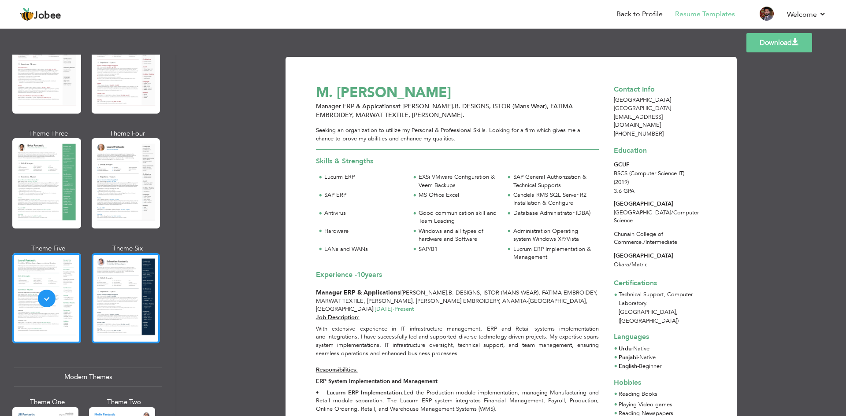
click at [107, 283] on div at bounding box center [126, 298] width 69 height 90
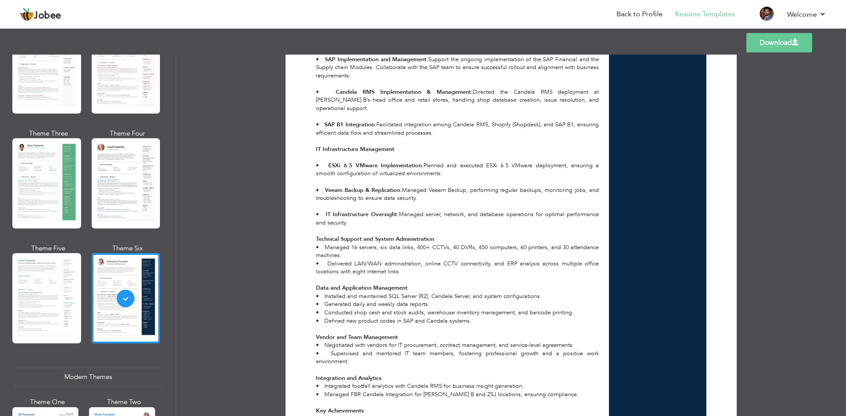
scroll to position [396, 0]
click at [400, 227] on div "Job Description: With extensive experience in IT infrastructure management, ERP…" at bounding box center [457, 199] width 293 height 500
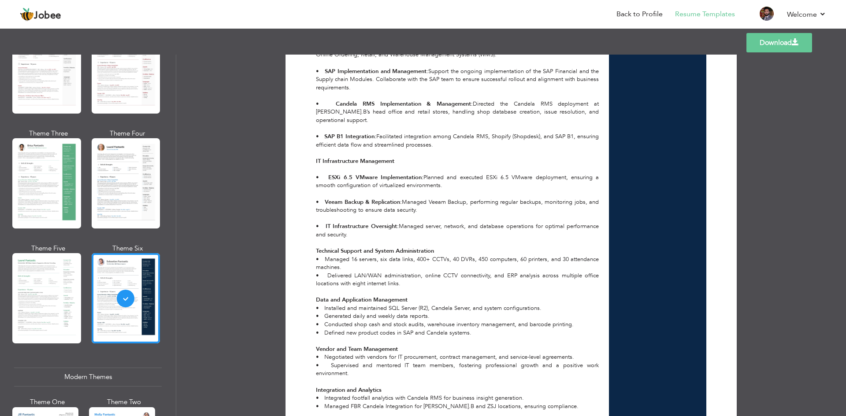
scroll to position [385, 0]
click at [638, 13] on link "Back to Profile" at bounding box center [639, 14] width 46 height 10
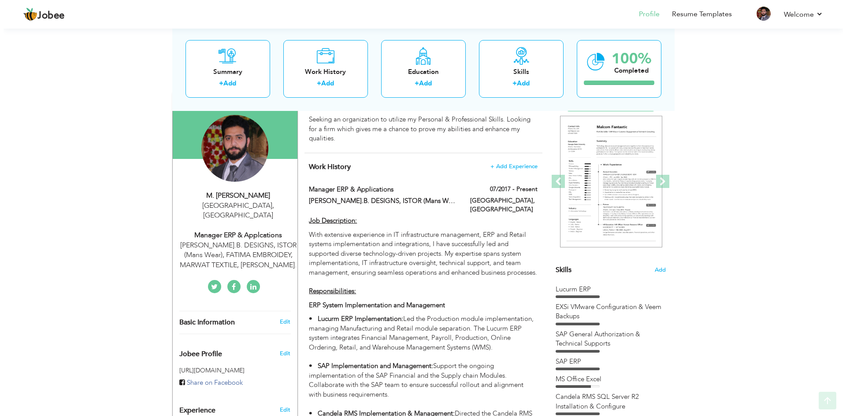
scroll to position [74, 0]
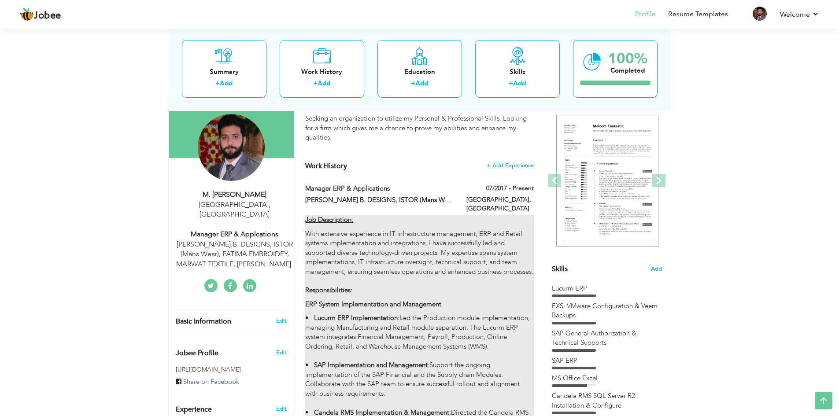
click at [471, 296] on p "With extensive experience in IT infrastructure management, ERP and Retail syste…" at bounding box center [419, 262] width 228 height 66
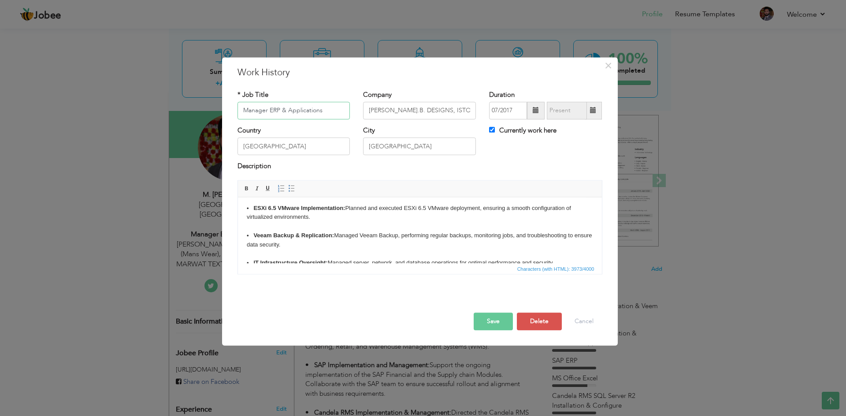
scroll to position [222, 0]
click at [610, 69] on span "×" at bounding box center [607, 66] width 7 height 16
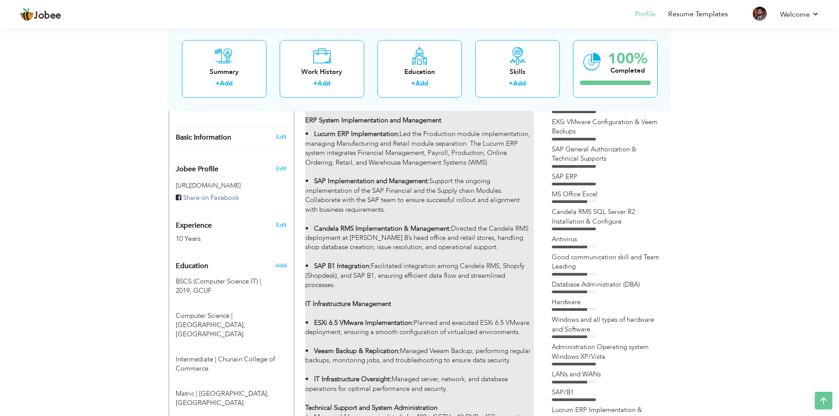
scroll to position [259, 0]
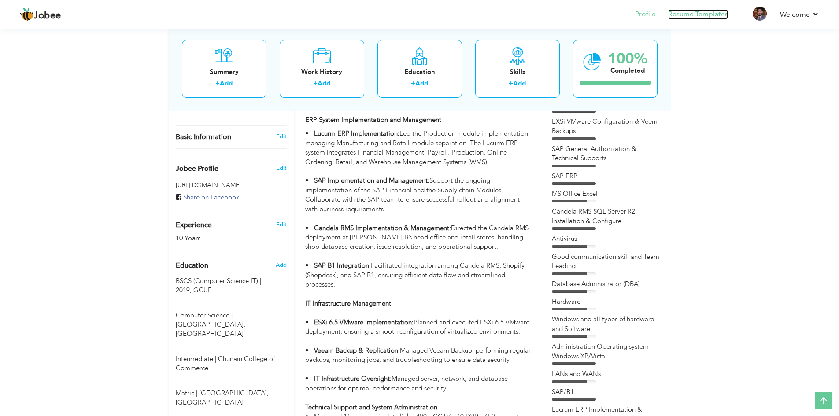
click at [686, 13] on link "Resume Templates" at bounding box center [698, 14] width 60 height 10
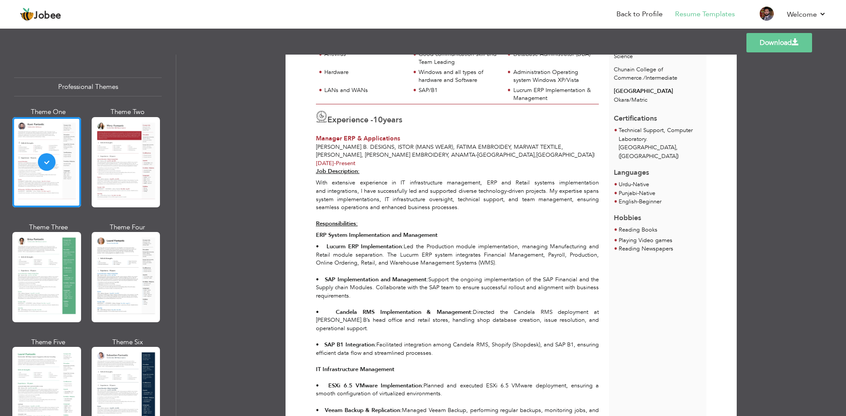
scroll to position [184, 0]
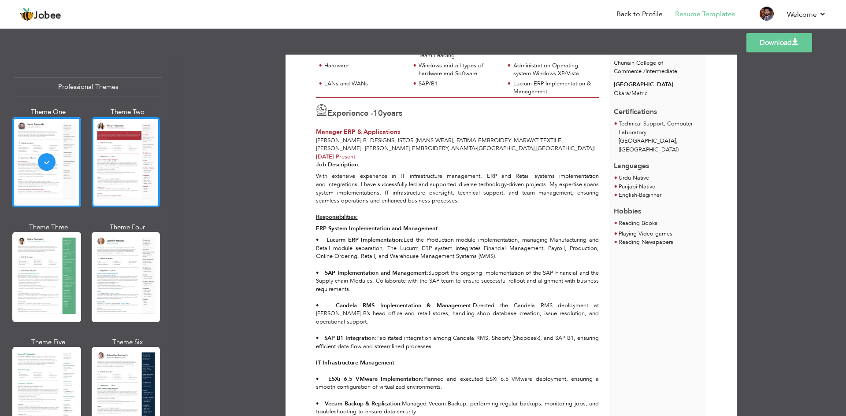
click at [124, 163] on div at bounding box center [126, 162] width 69 height 90
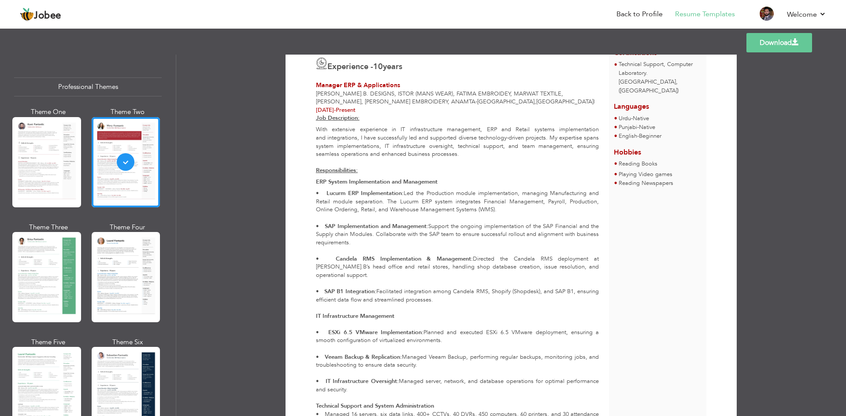
scroll to position [237, 0]
click at [115, 306] on div at bounding box center [126, 277] width 69 height 90
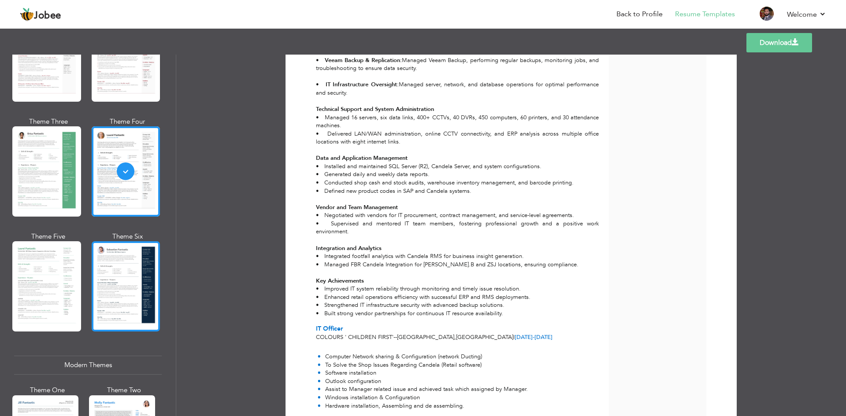
scroll to position [106, 0]
click at [106, 291] on div at bounding box center [126, 286] width 69 height 90
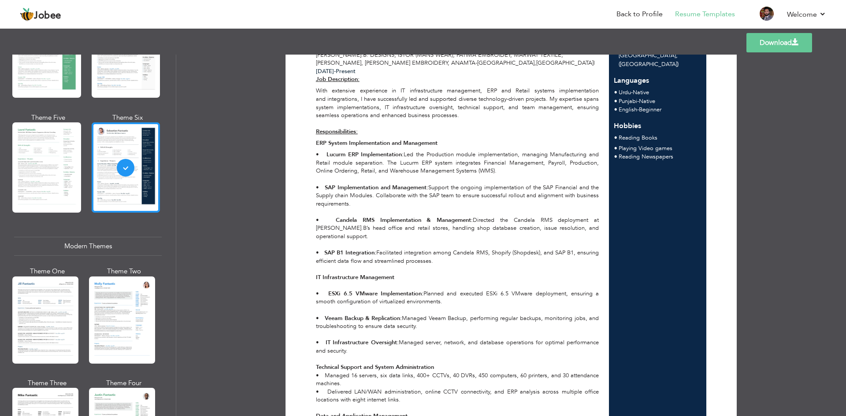
scroll to position [225, 0]
click at [104, 320] on div at bounding box center [122, 319] width 66 height 87
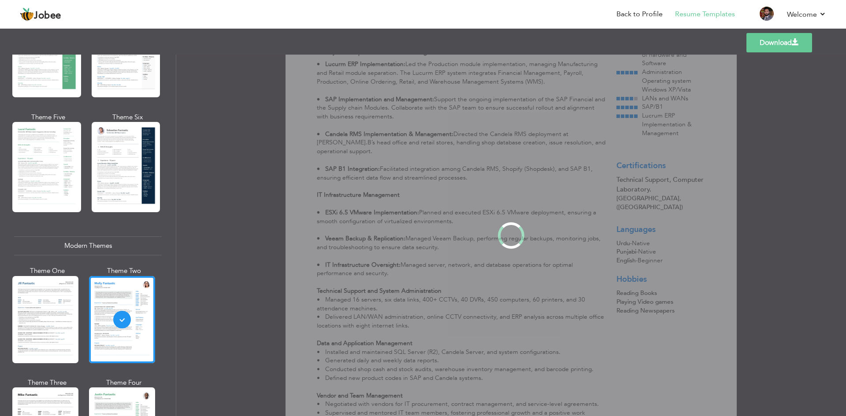
scroll to position [0, 0]
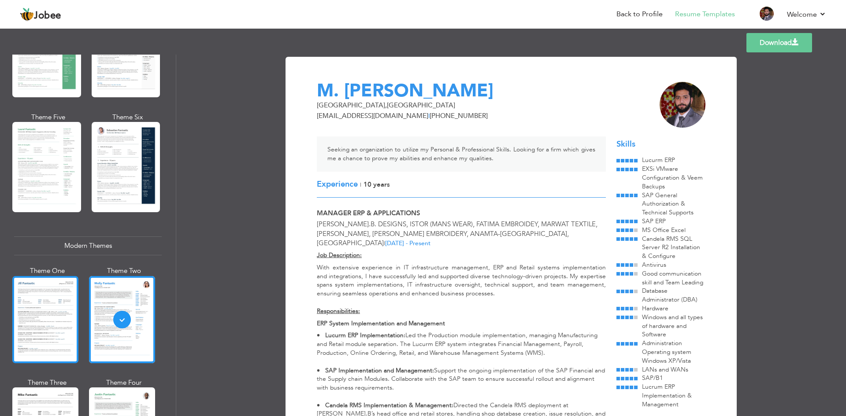
click at [38, 314] on div at bounding box center [45, 319] width 66 height 87
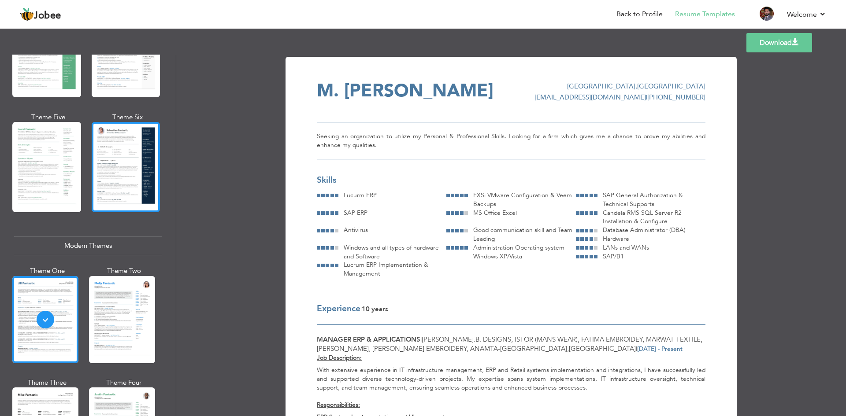
click at [138, 163] on div at bounding box center [126, 167] width 69 height 90
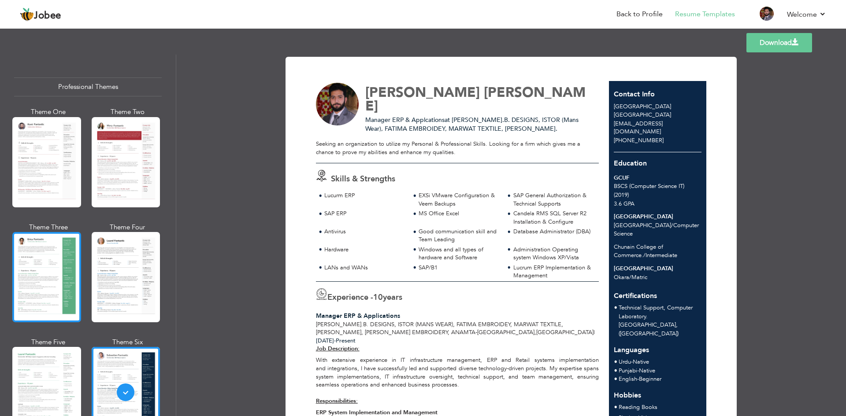
click at [50, 254] on div at bounding box center [46, 277] width 69 height 90
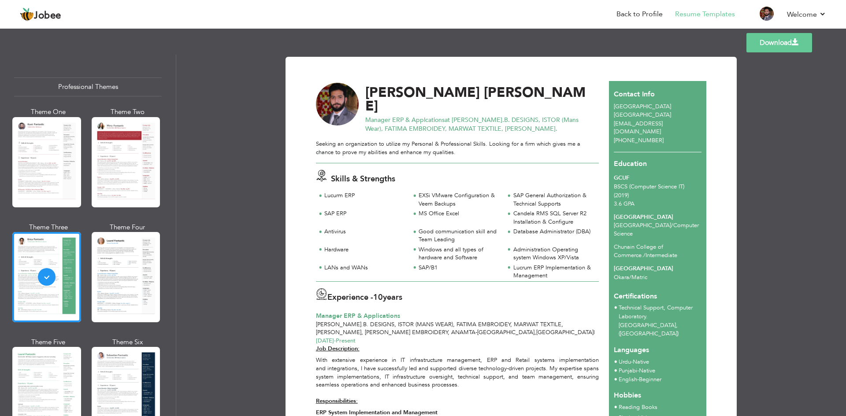
scroll to position [35, 0]
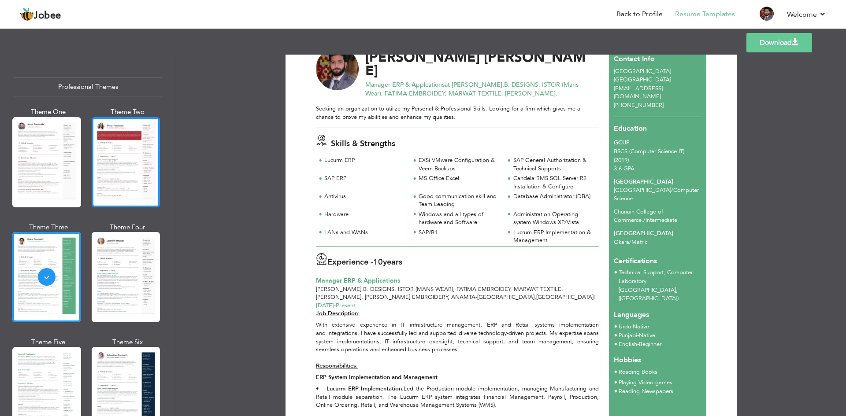
click at [122, 174] on div at bounding box center [126, 162] width 69 height 90
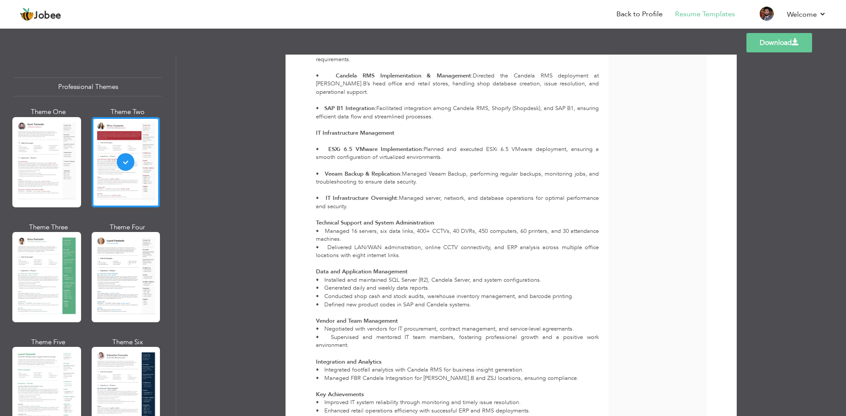
scroll to position [440, 0]
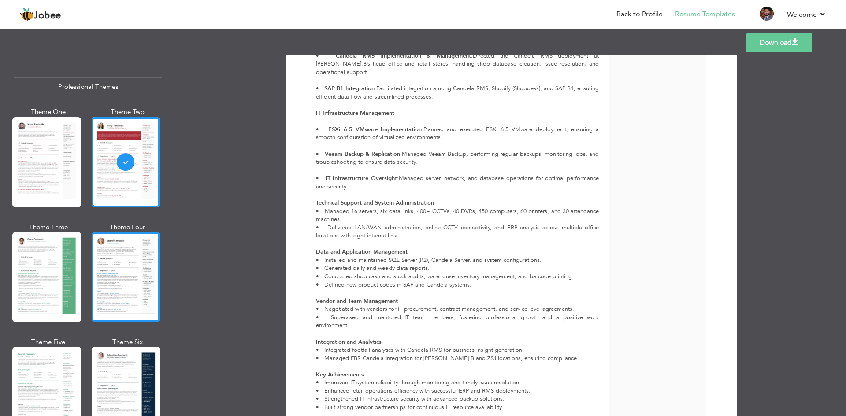
click at [140, 296] on div at bounding box center [126, 277] width 69 height 90
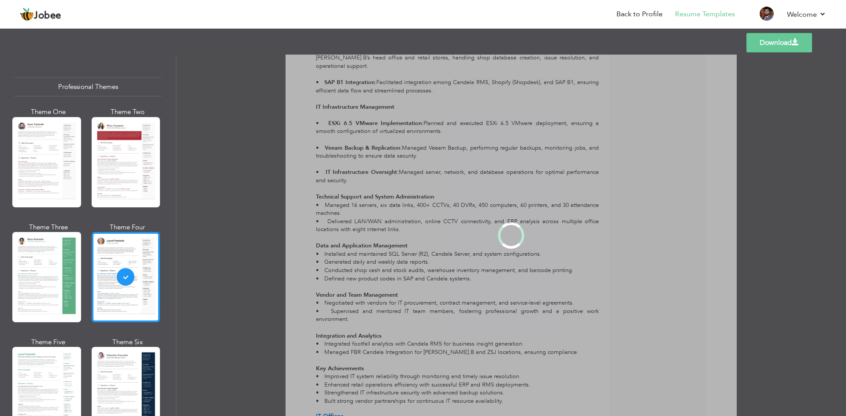
scroll to position [0, 0]
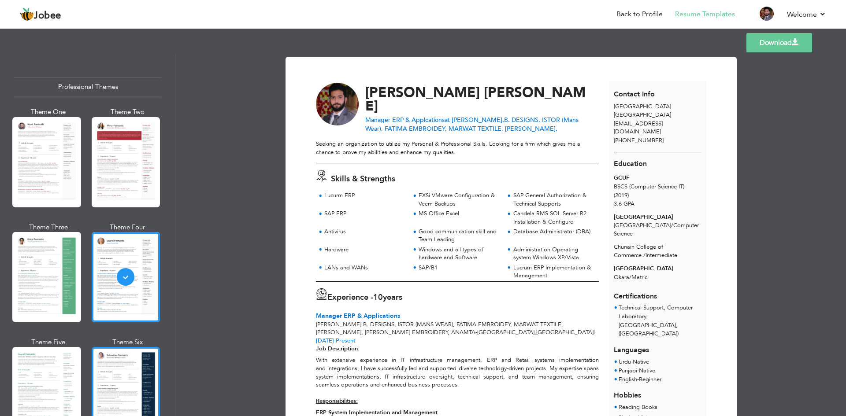
click at [130, 381] on div at bounding box center [126, 392] width 69 height 90
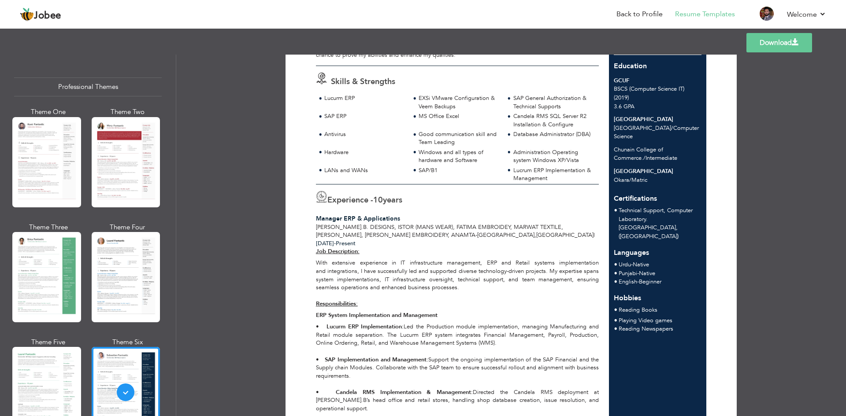
scroll to position [76, 0]
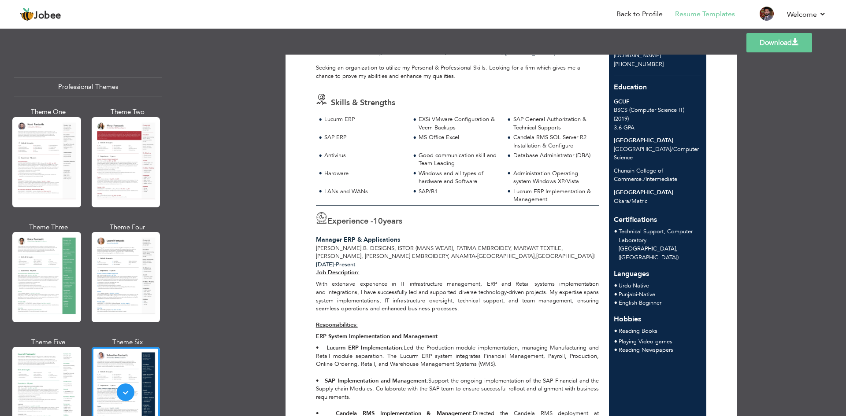
click at [768, 48] on link "Download" at bounding box center [779, 42] width 66 height 19
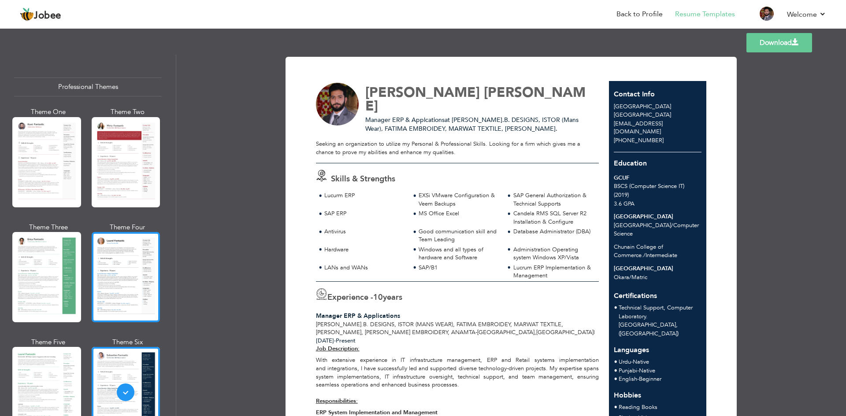
click at [131, 264] on div at bounding box center [126, 277] width 69 height 90
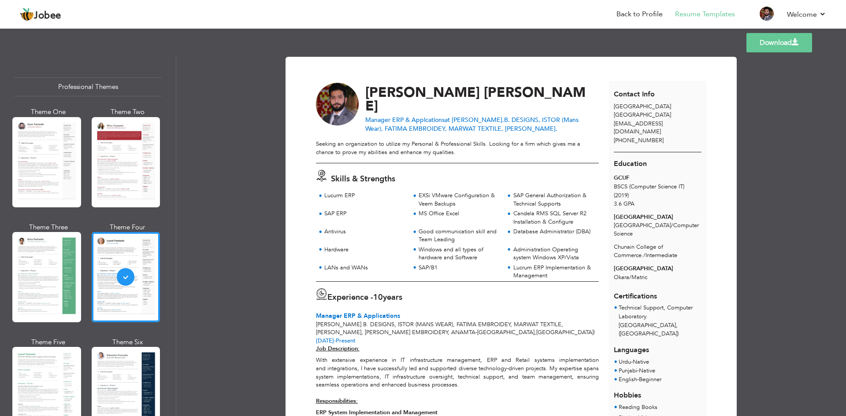
click at [777, 40] on link "Download" at bounding box center [779, 42] width 66 height 19
